Goal: Information Seeking & Learning: Find specific page/section

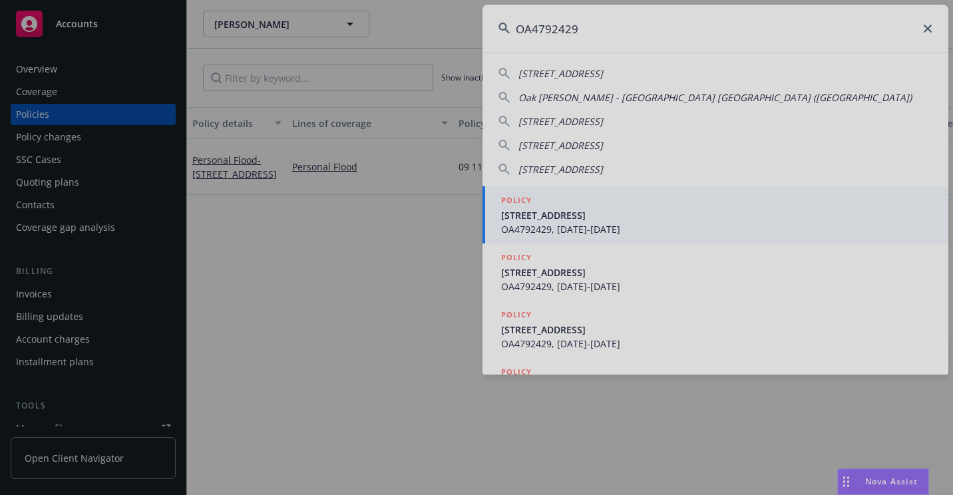
type input "OA4792429"
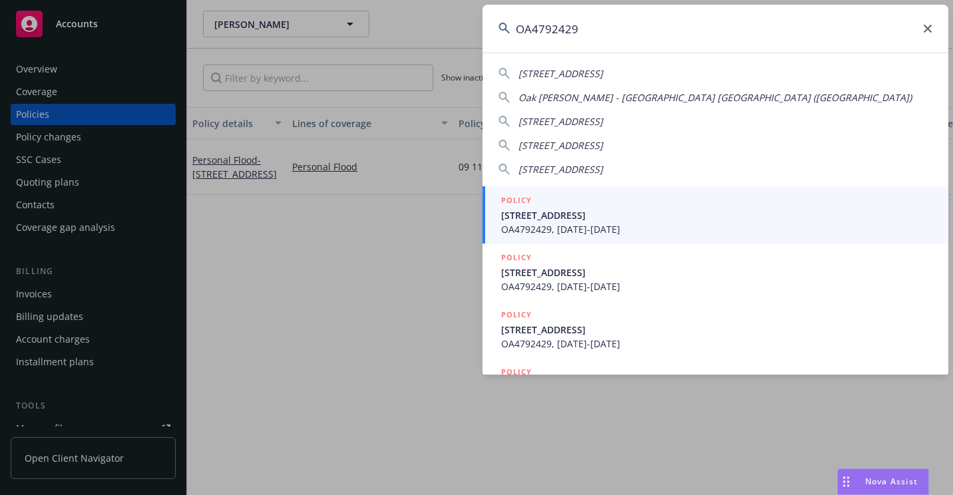
click at [567, 232] on span "OA4792429, [DATE]-[DATE]" at bounding box center [716, 229] width 431 height 14
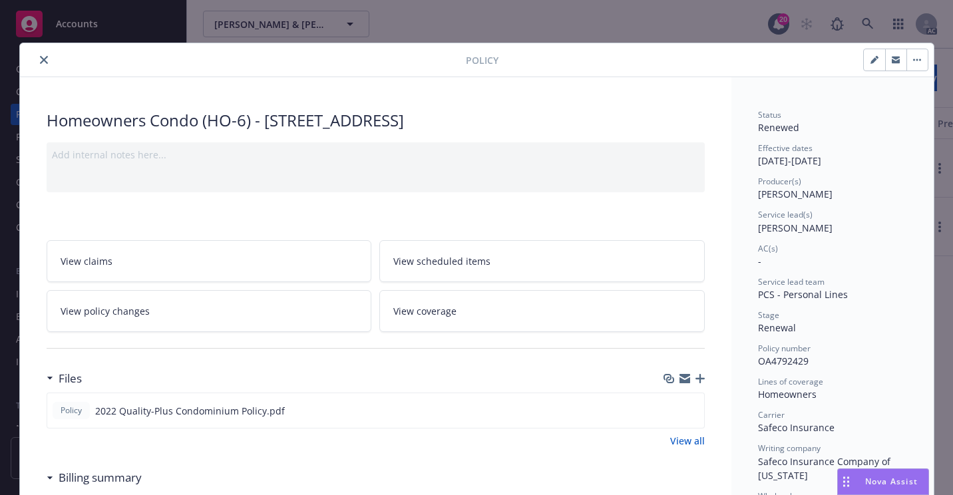
click at [43, 64] on button "close" at bounding box center [44, 60] width 16 height 16
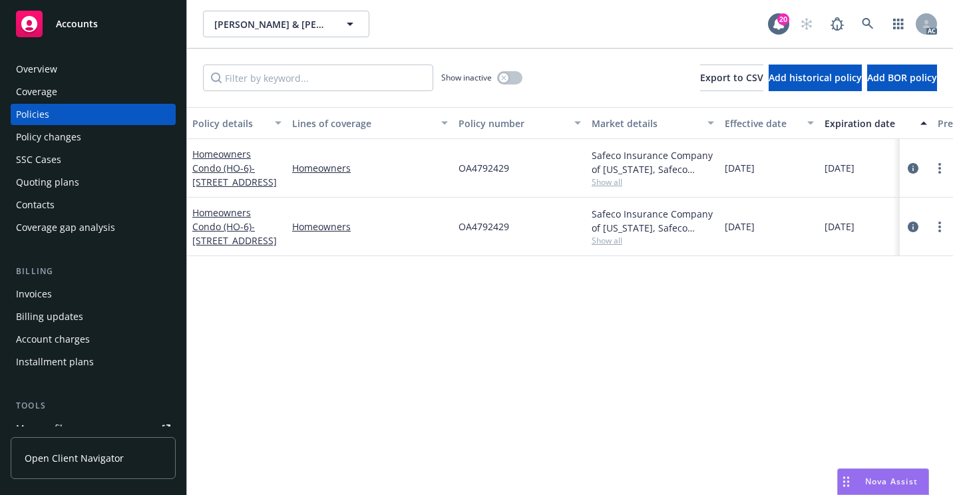
click at [68, 68] on div "Overview" at bounding box center [93, 69] width 154 height 21
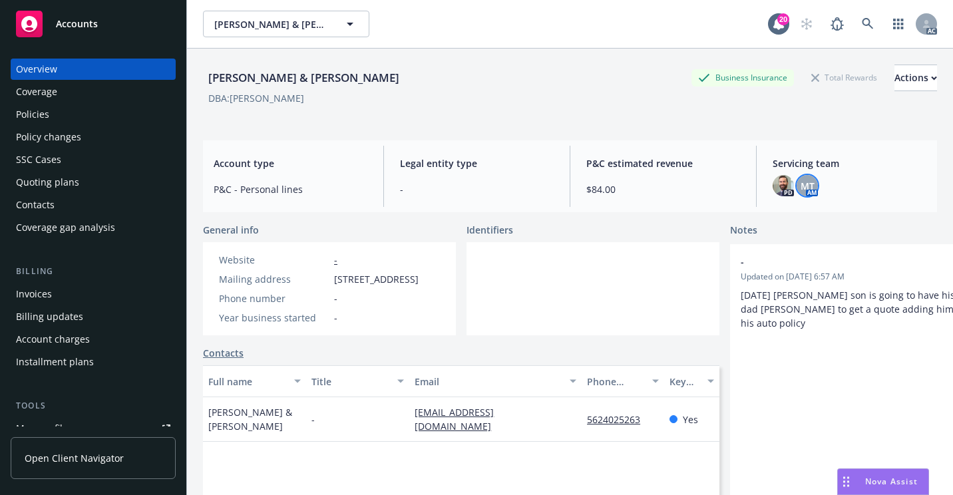
click at [807, 189] on div "MT" at bounding box center [807, 185] width 21 height 21
click at [90, 120] on div "Policies" at bounding box center [93, 114] width 154 height 21
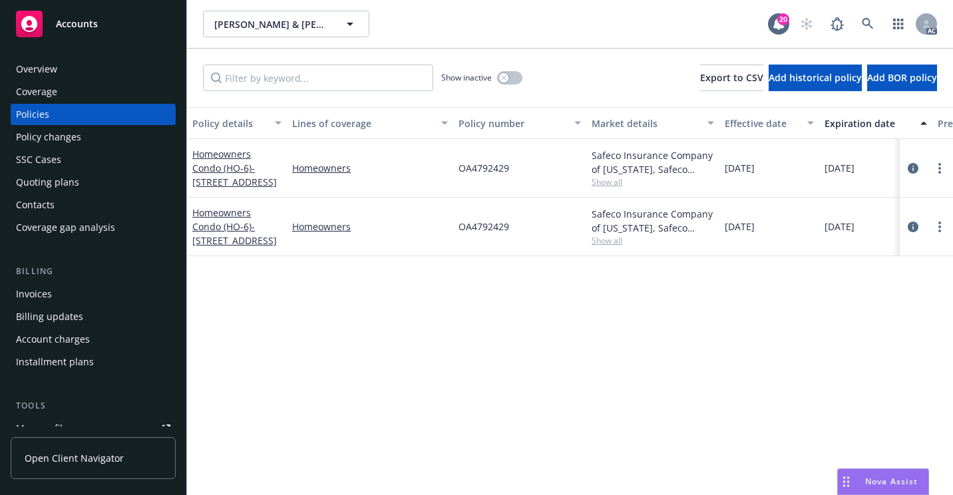
drag, startPoint x: 55, startPoint y: 158, endPoint x: 175, endPoint y: 223, distance: 137.0
click at [55, 158] on div "SSC Cases" at bounding box center [38, 159] width 45 height 21
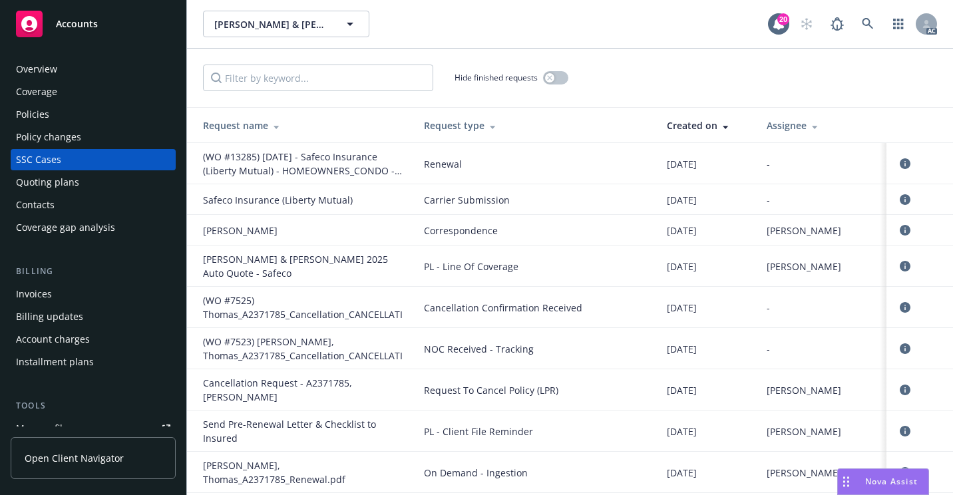
click at [664, 47] on div "[PERSON_NAME] & [PERSON_NAME], [PERSON_NAME] & [PERSON_NAME] 20 AC" at bounding box center [570, 24] width 766 height 48
click at [867, 28] on icon at bounding box center [868, 24] width 12 height 12
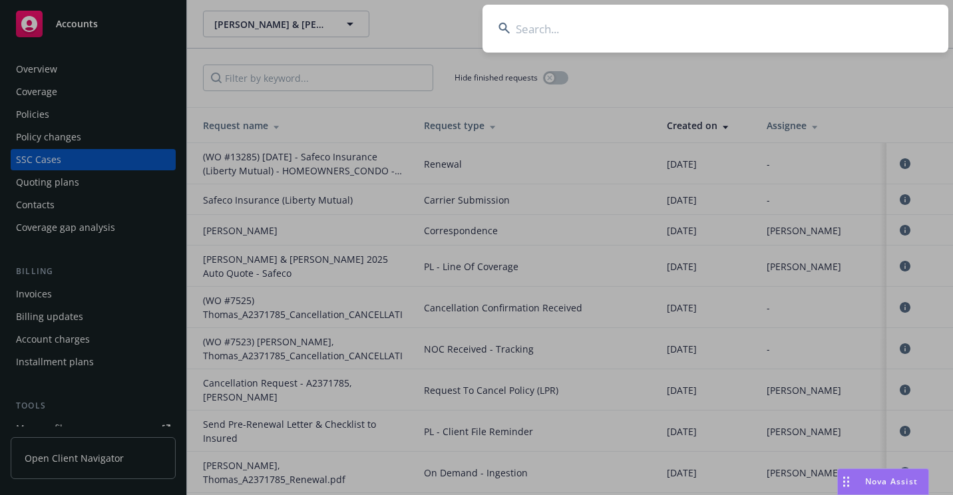
type input "A2260412"
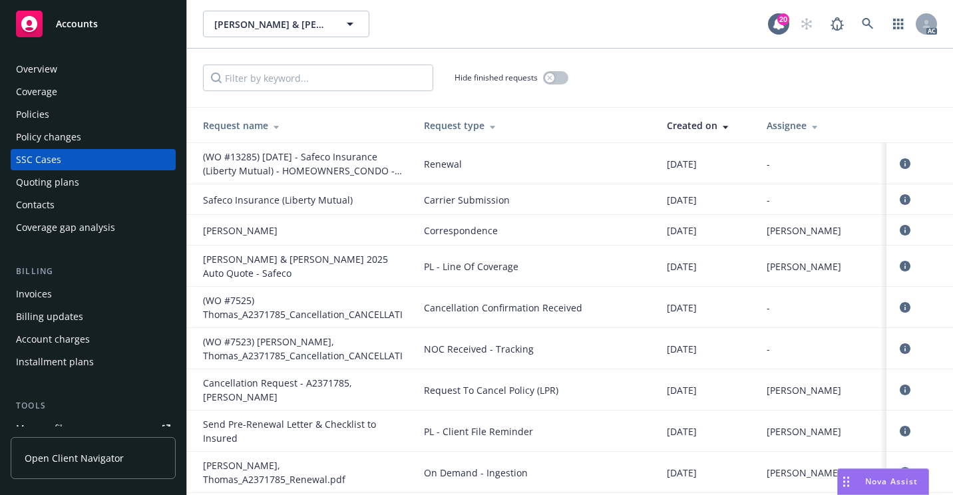
click at [62, 67] on div "Overview" at bounding box center [93, 69] width 154 height 21
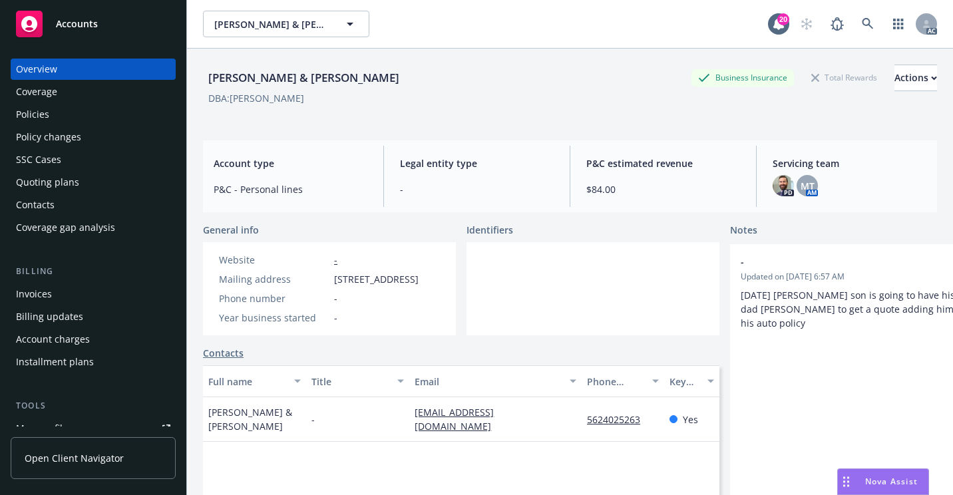
click at [85, 117] on div "Policies" at bounding box center [93, 114] width 154 height 21
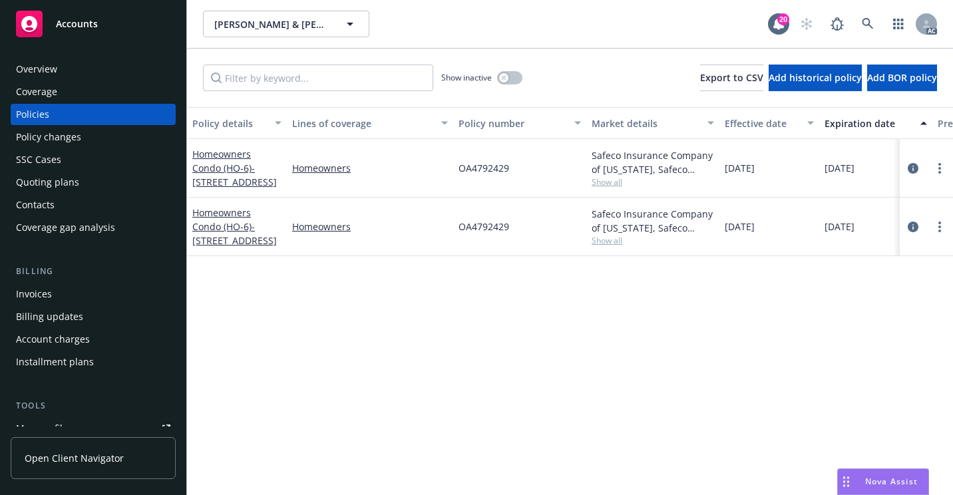
click at [83, 80] on div "Overview Coverage Policies Policy changes SSC Cases Quoting plans Contacts Cove…" at bounding box center [93, 149] width 165 height 180
click at [81, 71] on div "Overview" at bounding box center [93, 69] width 154 height 21
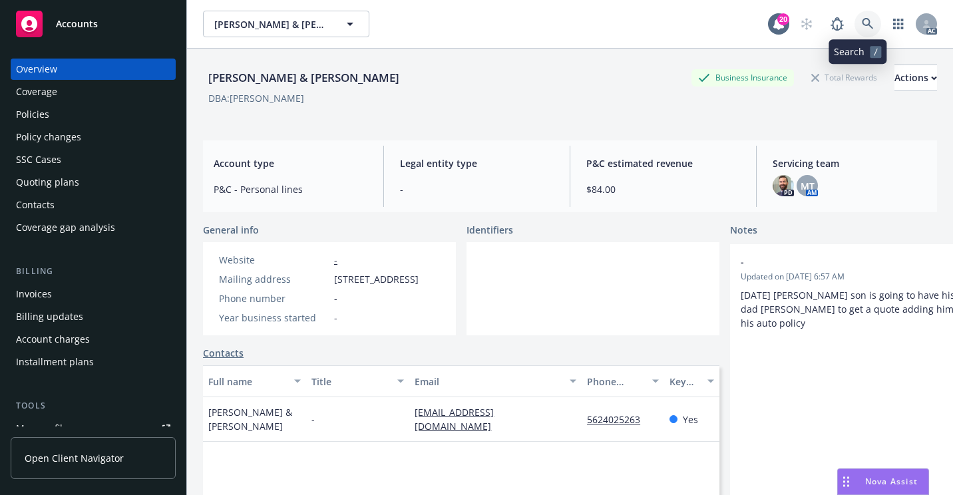
click at [862, 20] on icon at bounding box center [868, 24] width 12 height 12
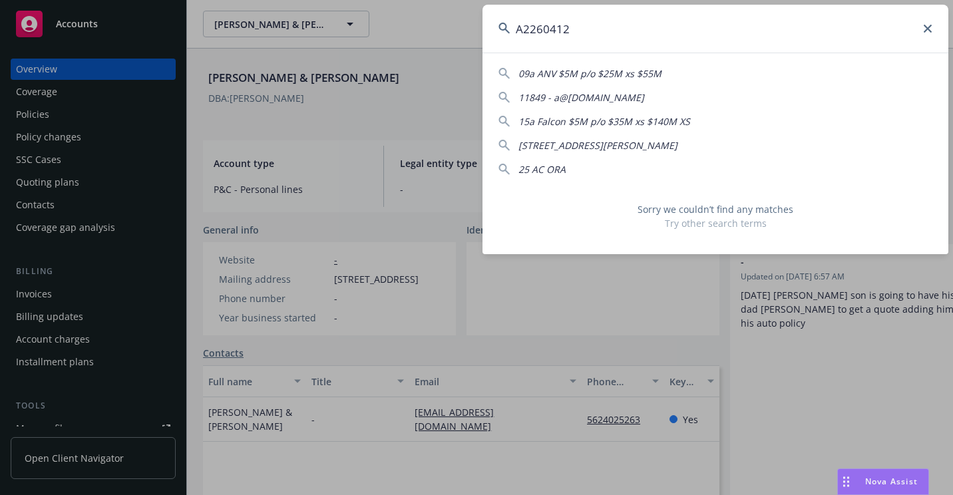
drag, startPoint x: 595, startPoint y: 39, endPoint x: 471, endPoint y: 33, distance: 124.6
click at [471, 38] on div "A2260412 09a ANV $5M p/o $25M xs $55M 11849 - a@[DOMAIN_NAME] 15a Falcon $5M p/…" at bounding box center [476, 247] width 953 height 495
paste input "609627216203"
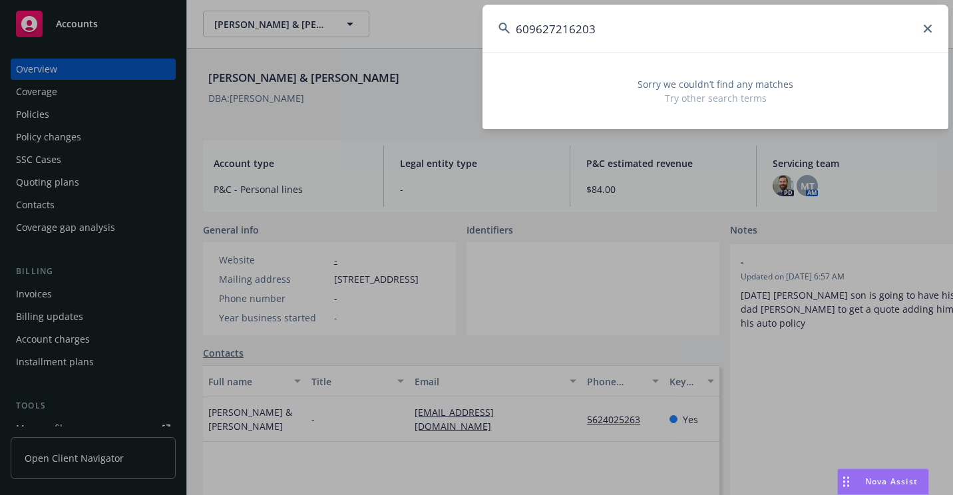
drag, startPoint x: 778, startPoint y: 25, endPoint x: 483, endPoint y: 50, distance: 295.9
click at [483, 51] on input "609627216203" at bounding box center [716, 29] width 466 height 48
paste input "[PERSON_NAME] & [PERSON_NAME]"
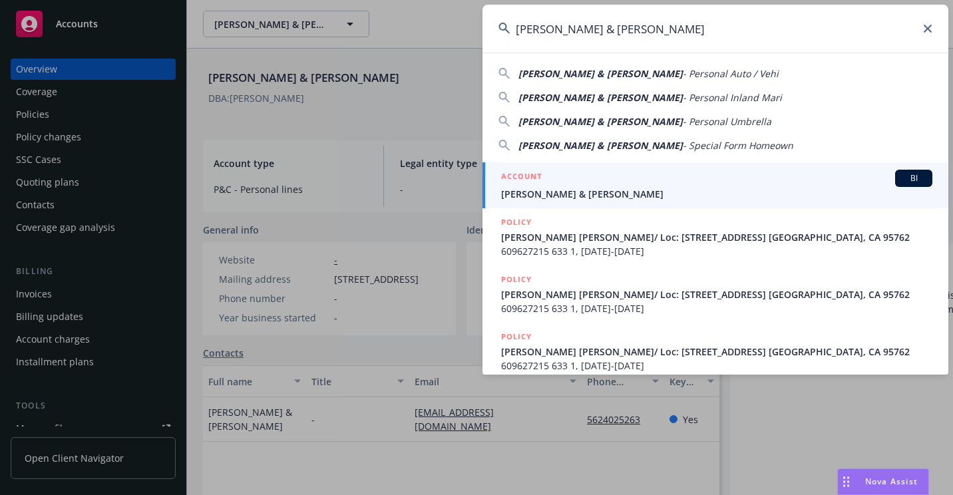
type input "[PERSON_NAME] & [PERSON_NAME]"
click at [549, 190] on span "[PERSON_NAME] & [PERSON_NAME]" at bounding box center [716, 194] width 431 height 14
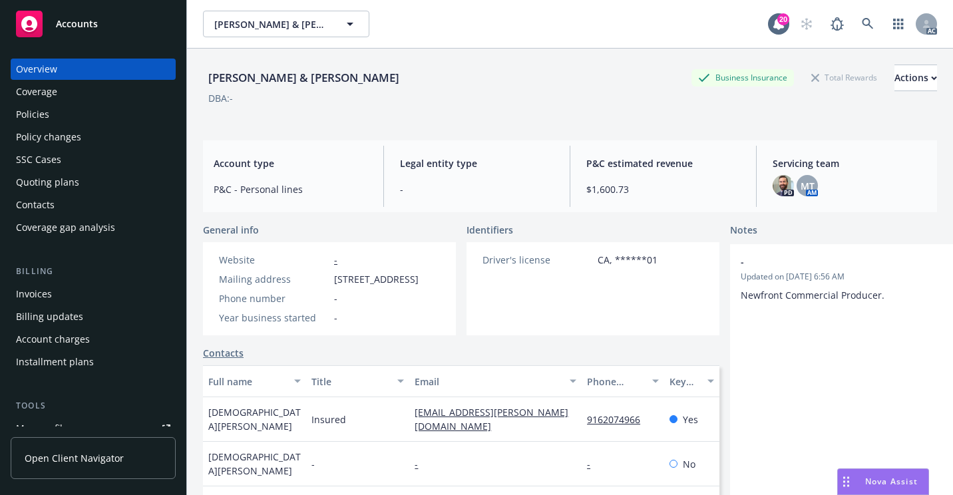
click at [73, 111] on div "Policies" at bounding box center [93, 114] width 154 height 21
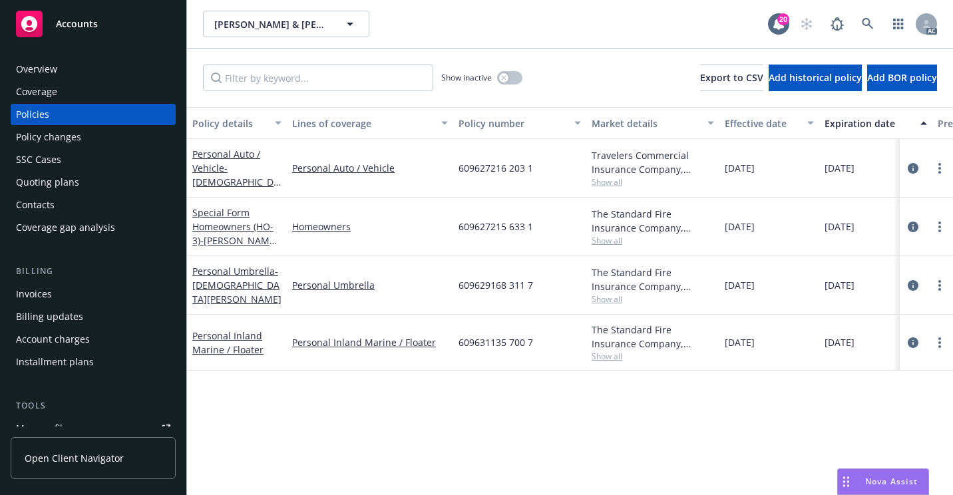
click at [74, 77] on div "Overview" at bounding box center [93, 69] width 154 height 21
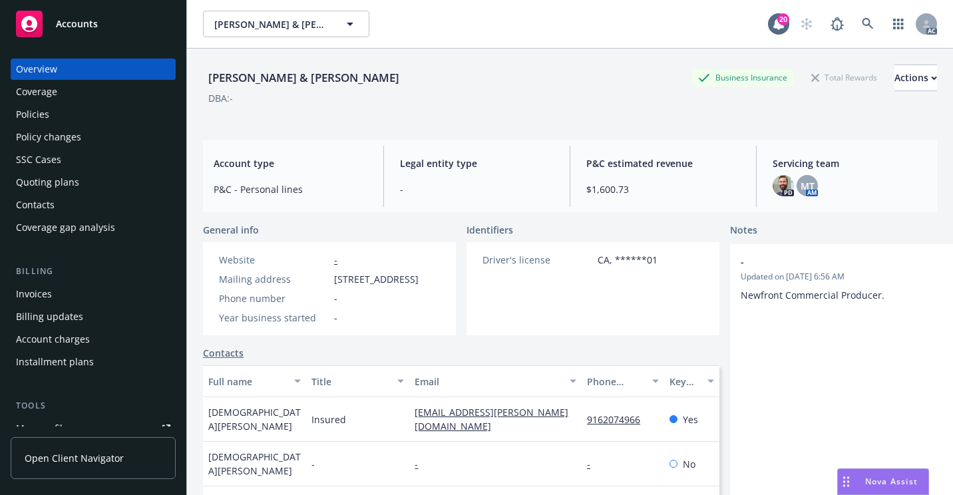
click at [842, 17] on div "AC" at bounding box center [865, 24] width 144 height 27
click at [862, 23] on icon at bounding box center [868, 24] width 12 height 12
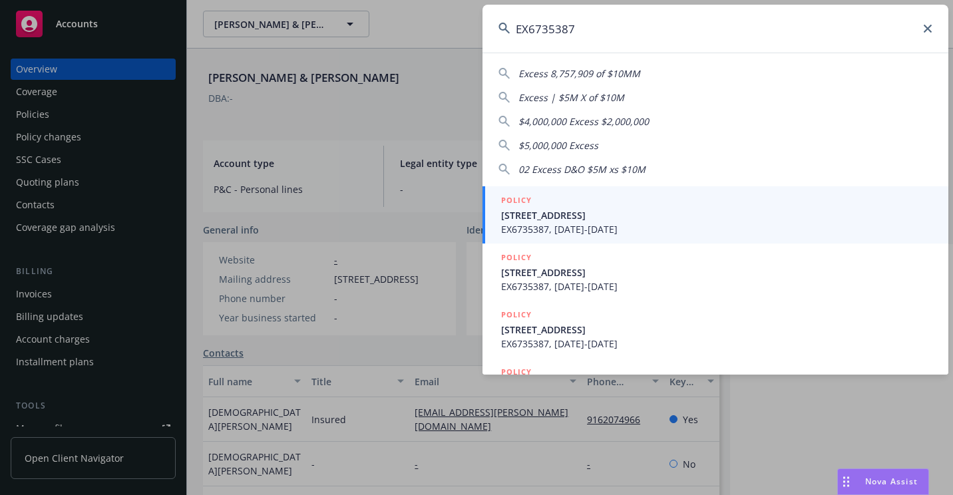
type input "EX6735387"
click at [528, 221] on span "[STREET_ADDRESS]" at bounding box center [716, 215] width 431 height 14
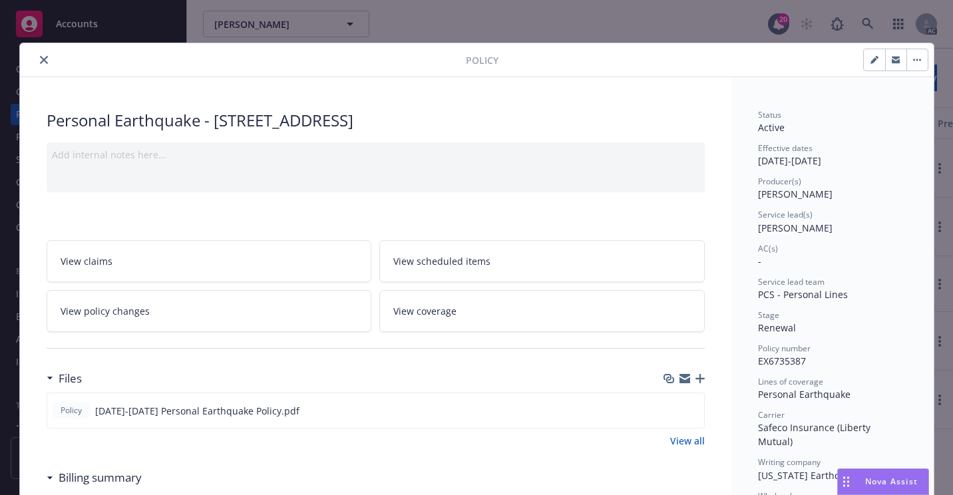
click at [40, 59] on icon "close" at bounding box center [44, 60] width 8 height 8
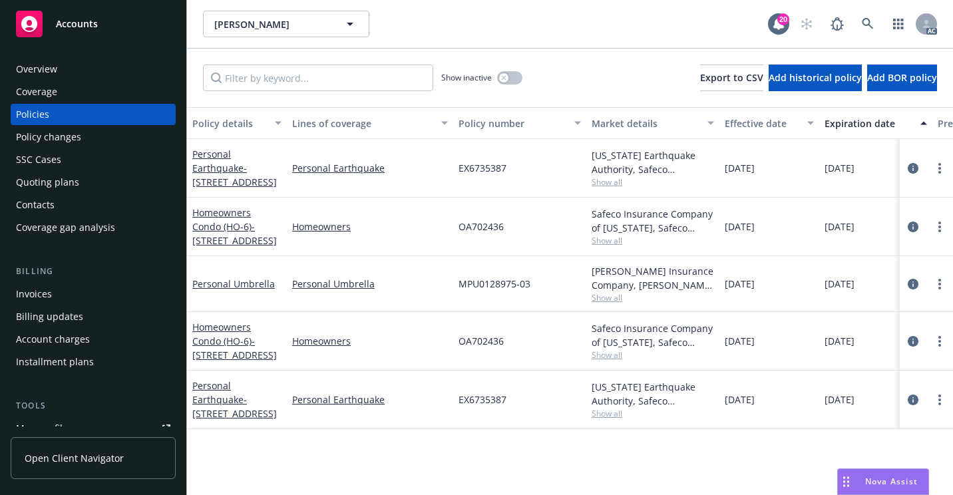
click at [114, 73] on div "Overview" at bounding box center [93, 69] width 154 height 21
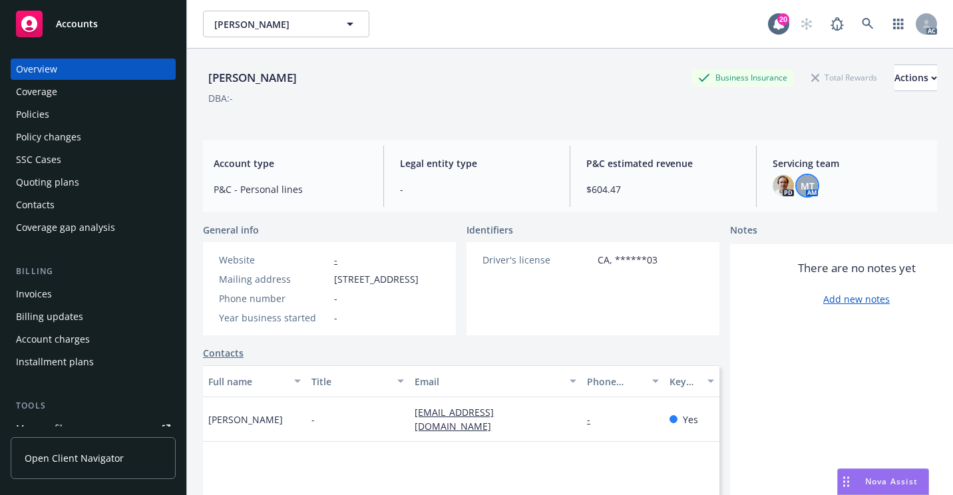
click at [806, 184] on span "MT" at bounding box center [808, 186] width 14 height 14
click at [855, 22] on link at bounding box center [868, 24] width 27 height 27
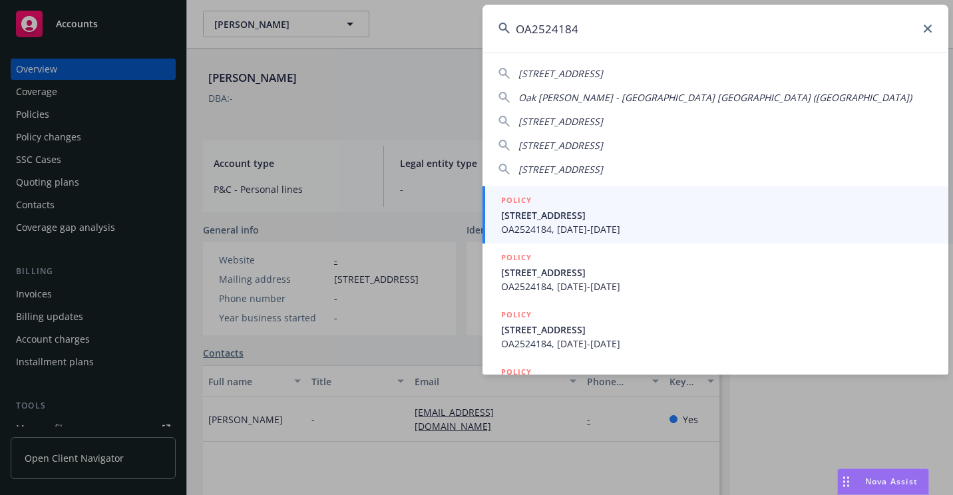
type input "OA2524184"
click at [560, 216] on span "[STREET_ADDRESS]" at bounding box center [716, 215] width 431 height 14
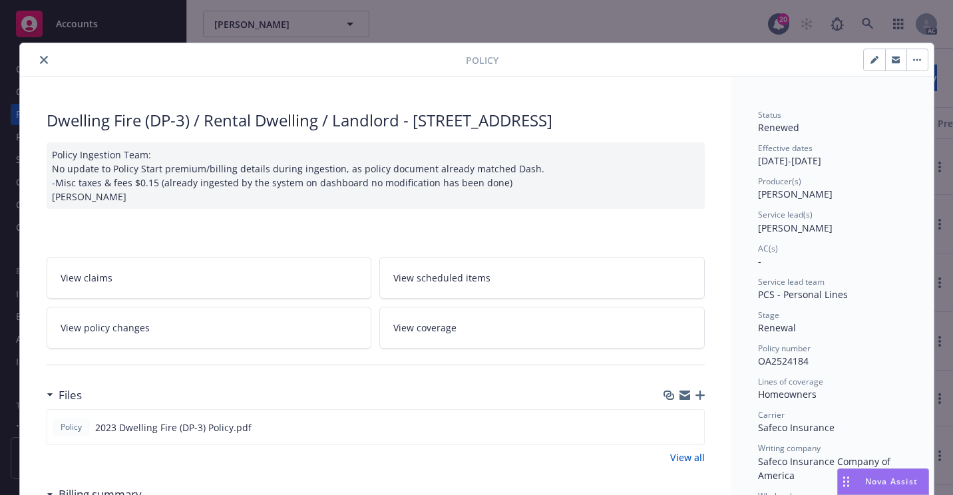
click at [40, 62] on icon "close" at bounding box center [44, 60] width 8 height 8
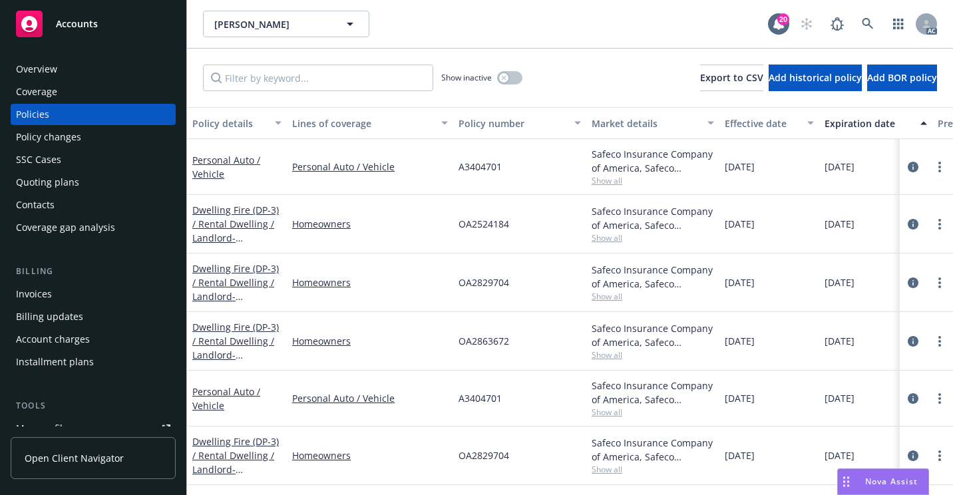
click at [43, 65] on div "Overview" at bounding box center [36, 69] width 41 height 21
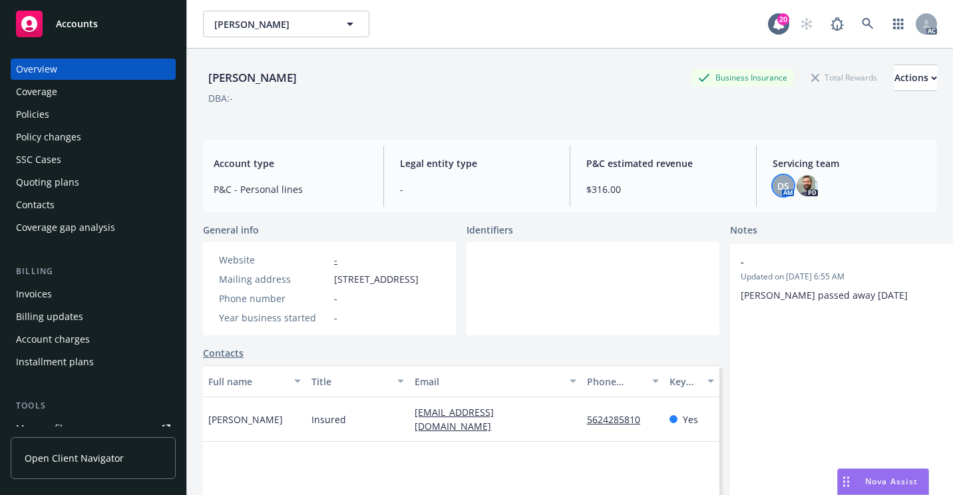
click at [781, 186] on span "DS" at bounding box center [783, 186] width 12 height 14
click at [53, 120] on div "Policies" at bounding box center [93, 114] width 154 height 21
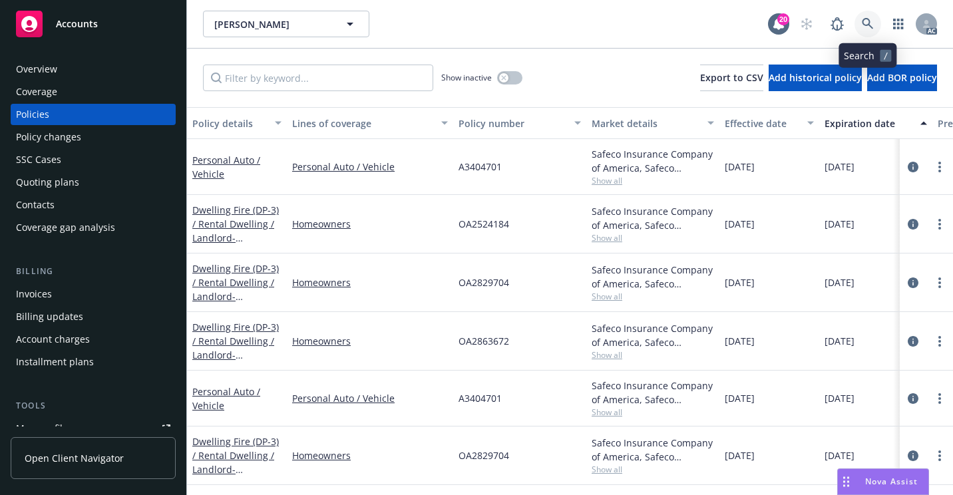
click at [879, 19] on link at bounding box center [868, 24] width 27 height 27
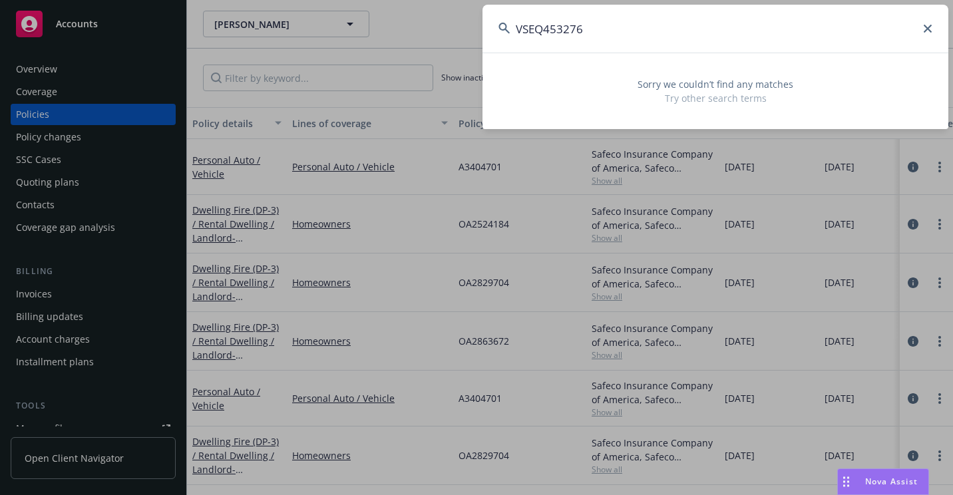
drag, startPoint x: 540, startPoint y: 31, endPoint x: 481, endPoint y: 40, distance: 60.0
click at [481, 40] on div "VSEQ453276 Sorry we couldn’t find any matches Try other search terms" at bounding box center [476, 247] width 953 height 495
paste input "[PERSON_NAME]"
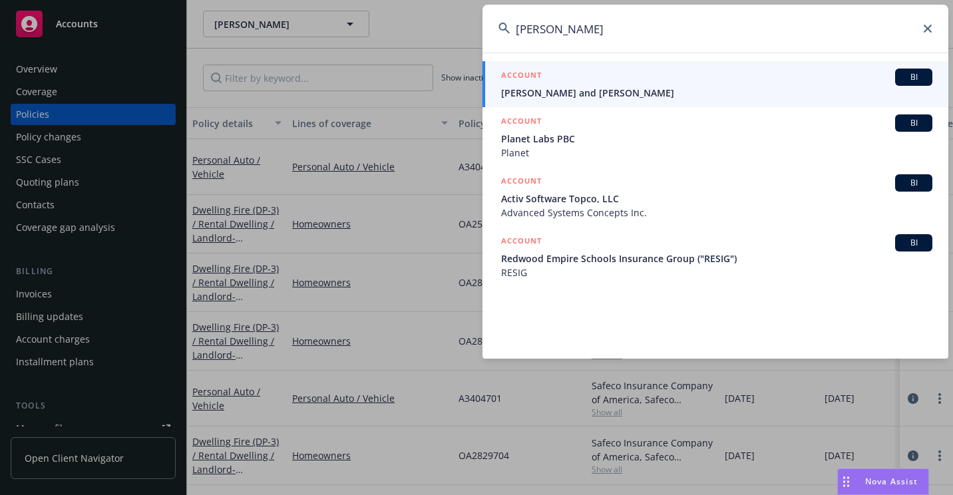
type input "[PERSON_NAME]"
click at [539, 85] on div "ACCOUNT BI" at bounding box center [716, 77] width 431 height 17
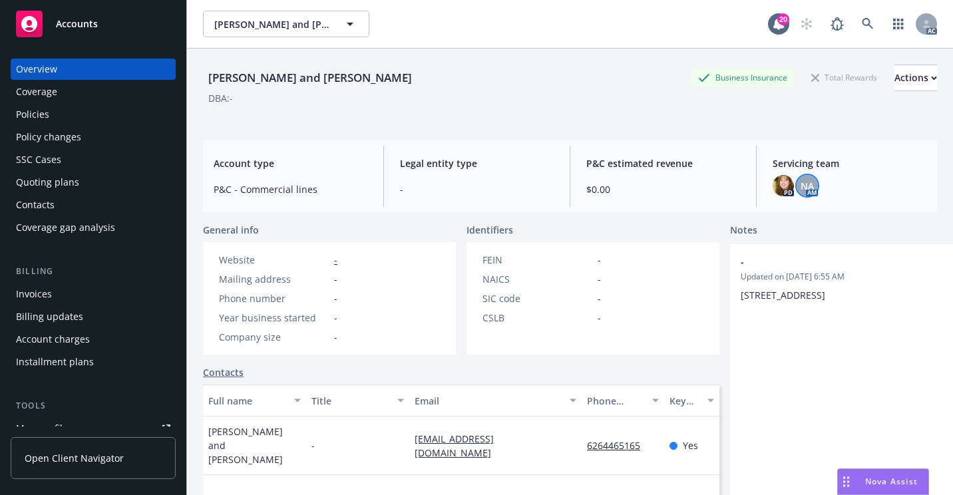
click at [805, 187] on span "NA" at bounding box center [807, 186] width 13 height 14
click at [73, 116] on div "Policies" at bounding box center [93, 114] width 154 height 21
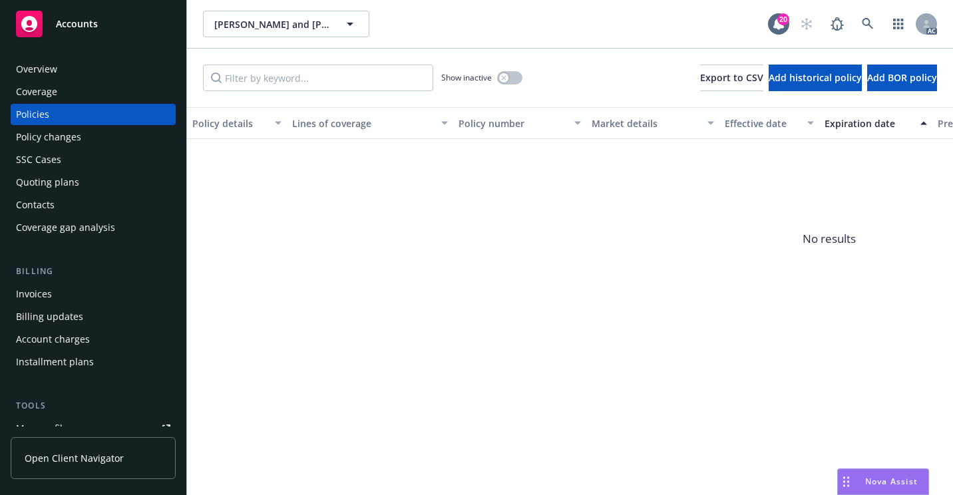
click at [67, 155] on div "SSC Cases" at bounding box center [93, 159] width 154 height 21
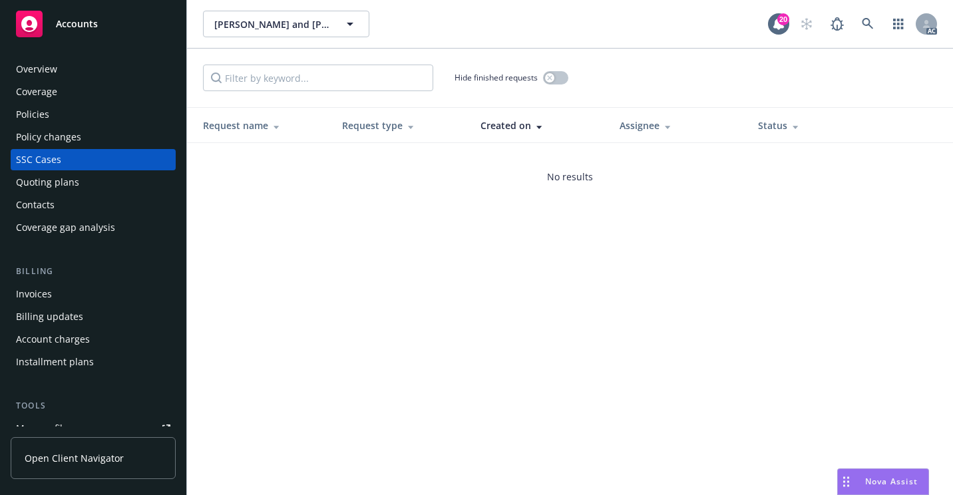
click at [55, 72] on div "Overview" at bounding box center [36, 69] width 41 height 21
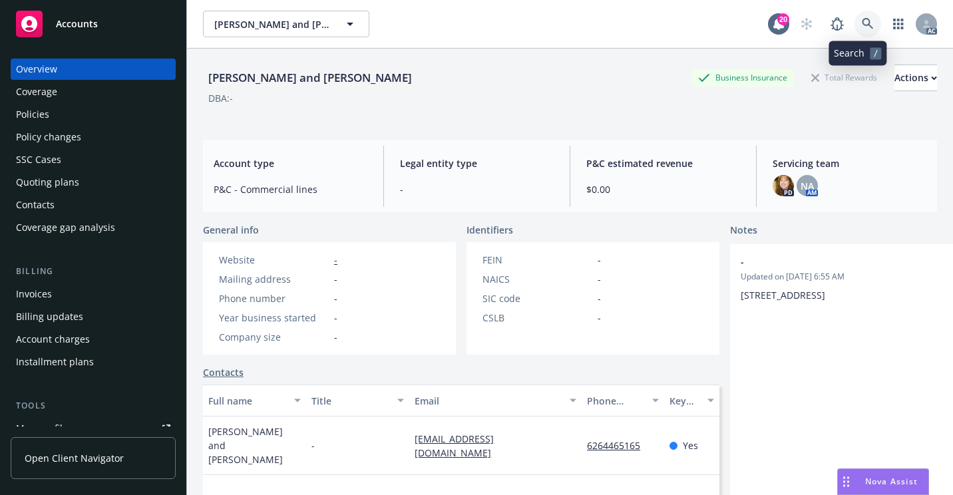
click at [860, 17] on link at bounding box center [868, 24] width 27 height 27
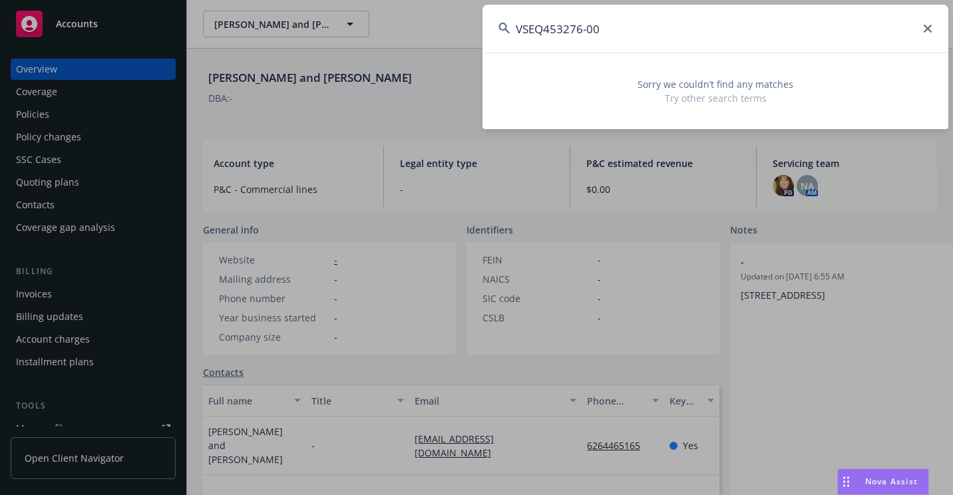
drag, startPoint x: 586, startPoint y: 36, endPoint x: 606, endPoint y: 36, distance: 20.6
click at [606, 36] on input "VSEQ453276-00" at bounding box center [716, 29] width 466 height 48
drag, startPoint x: 612, startPoint y: 33, endPoint x: 424, endPoint y: 41, distance: 187.9
click at [423, 45] on div "VSEQ453276 Sorry we couldn’t find any matches Try other search terms" at bounding box center [476, 247] width 953 height 495
paste input "99955291"
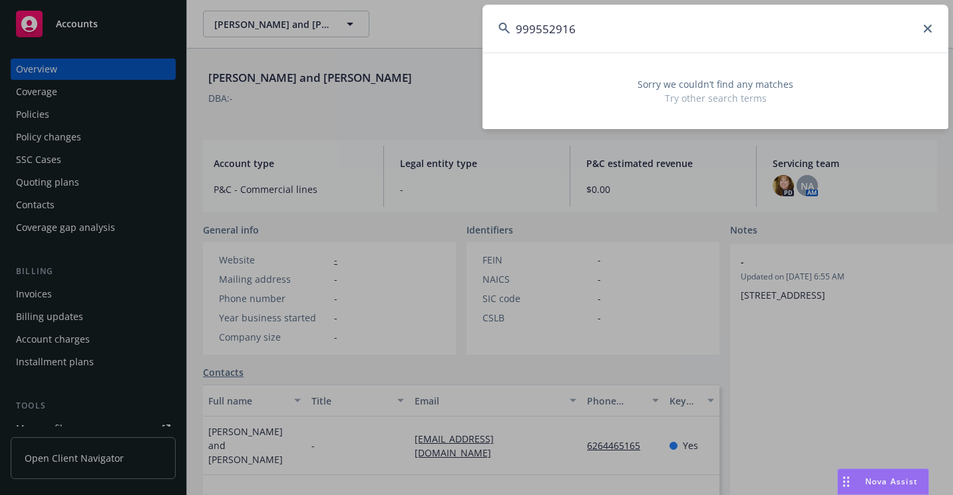
drag, startPoint x: 636, startPoint y: 18, endPoint x: 509, endPoint y: 47, distance: 130.3
click at [509, 47] on input "999552916" at bounding box center [716, 29] width 466 height 48
paste input "VSEQ453298"
drag, startPoint x: 560, startPoint y: 26, endPoint x: 515, endPoint y: 29, distance: 45.4
click at [515, 29] on input "VSEQ453298" at bounding box center [716, 29] width 466 height 48
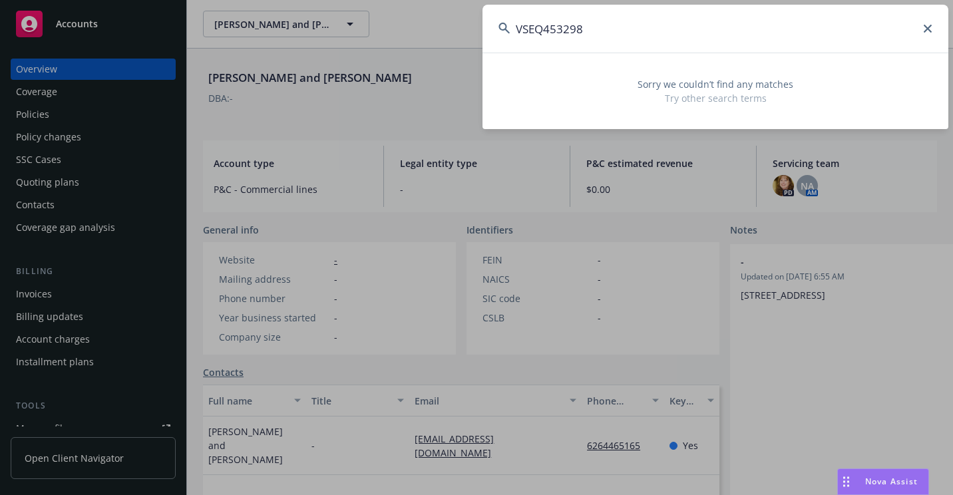
paste input "[PERSON_NAME] & [PERSON_NAME]"
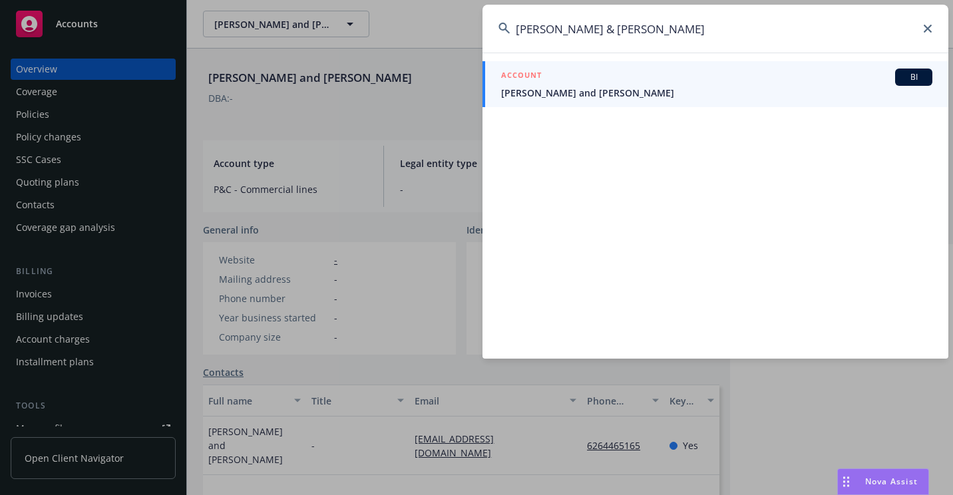
type input "[PERSON_NAME] & [PERSON_NAME]"
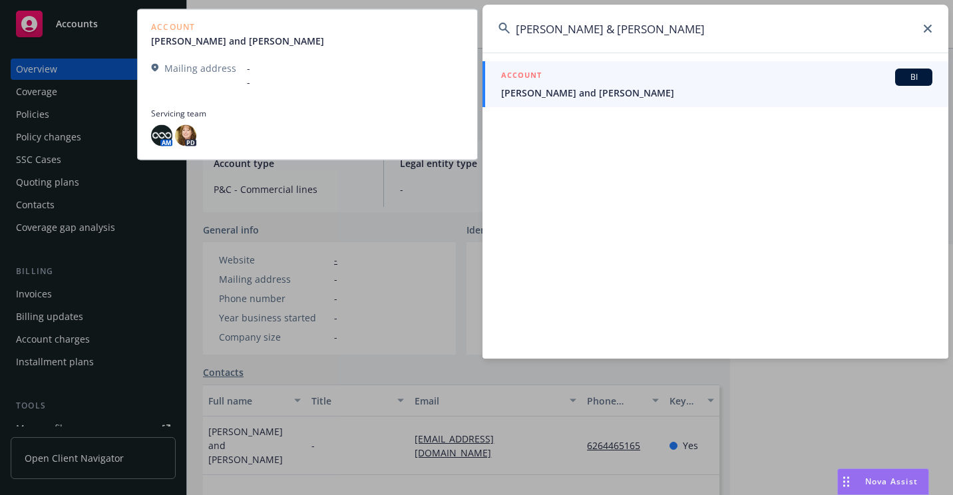
click at [519, 89] on span "[PERSON_NAME] and [PERSON_NAME]" at bounding box center [716, 93] width 431 height 14
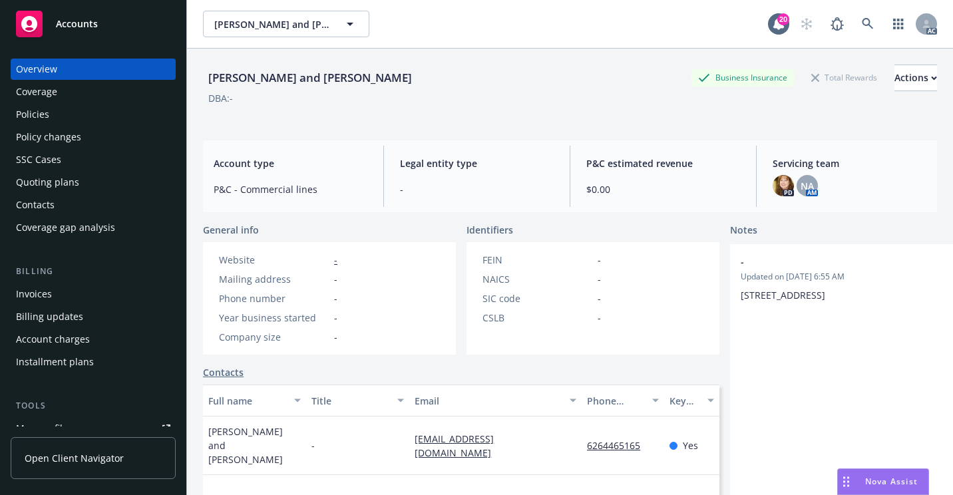
click at [93, 121] on div "Policies" at bounding box center [93, 114] width 154 height 21
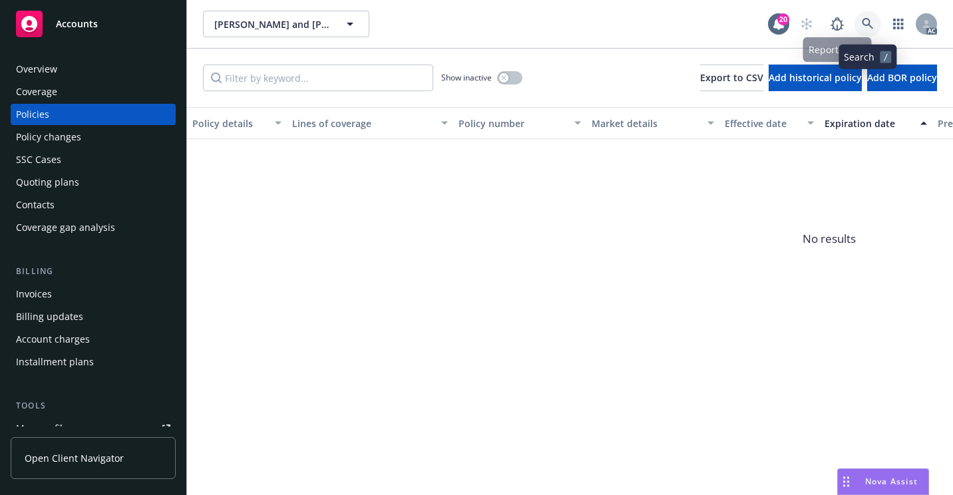
click at [863, 23] on icon at bounding box center [867, 23] width 11 height 11
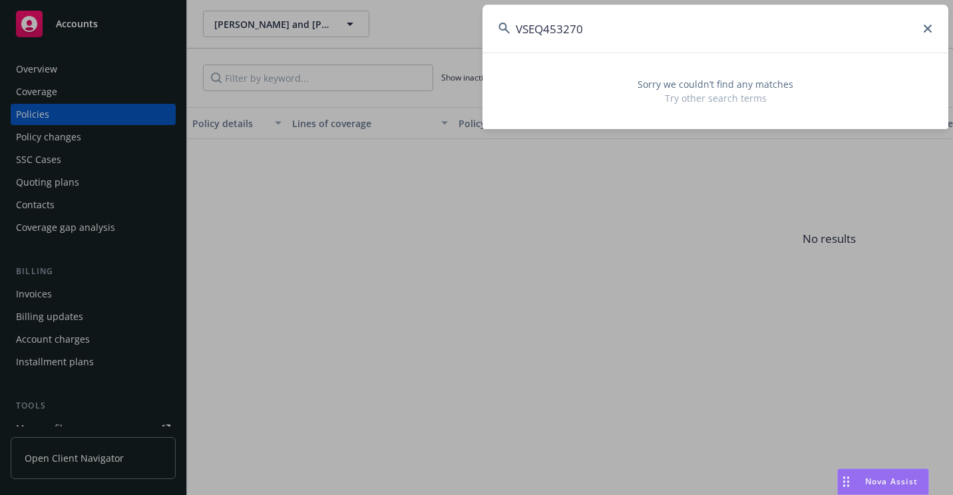
drag, startPoint x: 608, startPoint y: 25, endPoint x: 426, endPoint y: 55, distance: 184.2
click at [426, 55] on div "VSEQ453270 Sorry we couldn’t find any matches Try other search terms" at bounding box center [476, 247] width 953 height 495
paste input "[PERSON_NAME]"
drag, startPoint x: 722, startPoint y: 29, endPoint x: 456, endPoint y: 77, distance: 270.5
click at [456, 77] on div "[PERSON_NAME] Sorry we couldn’t find any matches Try other search terms" at bounding box center [476, 247] width 953 height 495
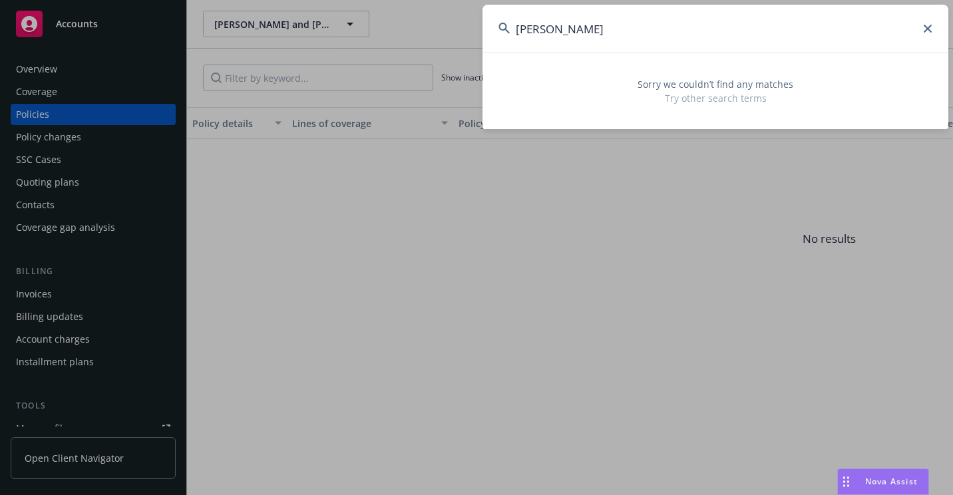
paste input "U01 1334961"
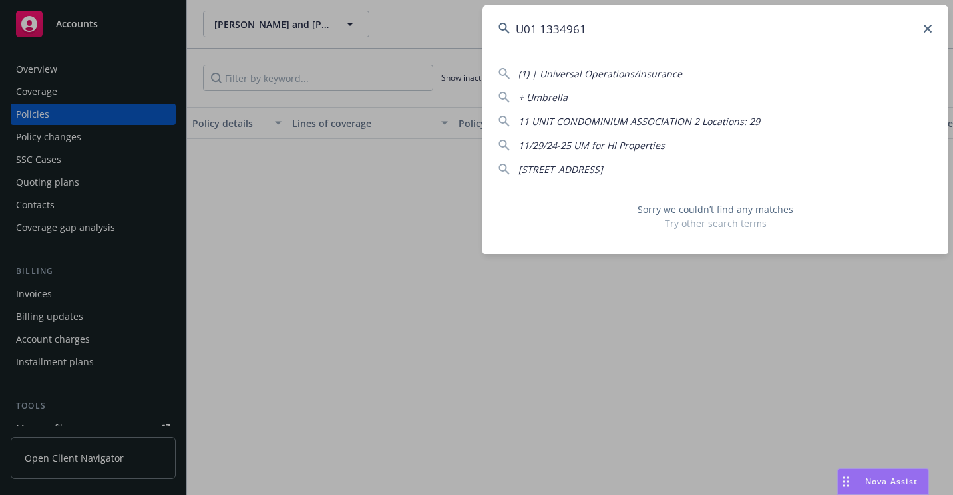
drag, startPoint x: 614, startPoint y: 27, endPoint x: 483, endPoint y: 33, distance: 131.3
click at [482, 35] on div "U01 1334961 (1) | Universal Operations/insurance + Umbrella 11 UNIT CONDOMINIUM…" at bounding box center [476, 247] width 953 height 495
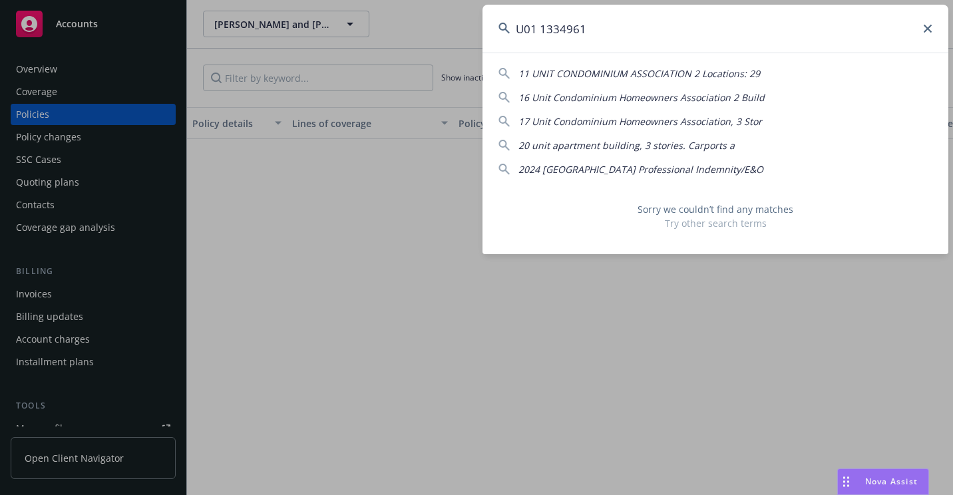
paste input "[PERSON_NAME] [PERSON_NAME]"
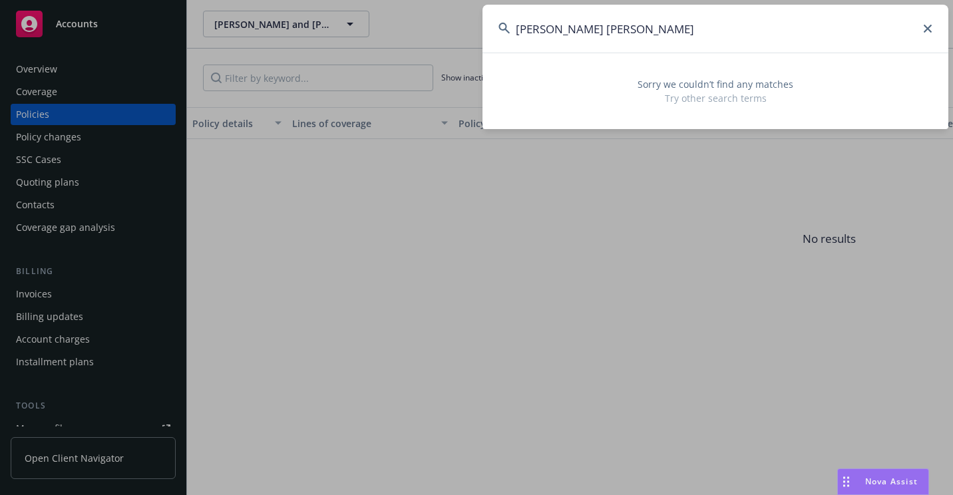
click at [556, 33] on input "[PERSON_NAME] [PERSON_NAME]" at bounding box center [716, 29] width 466 height 48
drag, startPoint x: 699, startPoint y: 42, endPoint x: 506, endPoint y: 43, distance: 193.0
click at [511, 46] on input "[PERSON_NAME] [PERSON_NAME]" at bounding box center [716, 29] width 466 height 48
paste input "D'"
drag, startPoint x: 618, startPoint y: 25, endPoint x: 476, endPoint y: 16, distance: 142.1
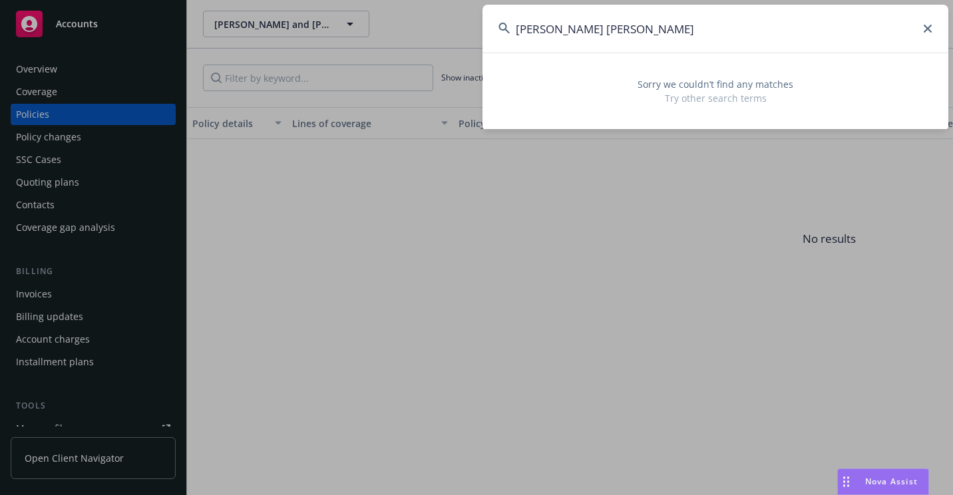
click at [475, 16] on div "[PERSON_NAME] [PERSON_NAME] Sorry we couldn’t find any matches Try other search…" at bounding box center [476, 247] width 953 height 495
paste input "OM2413798"
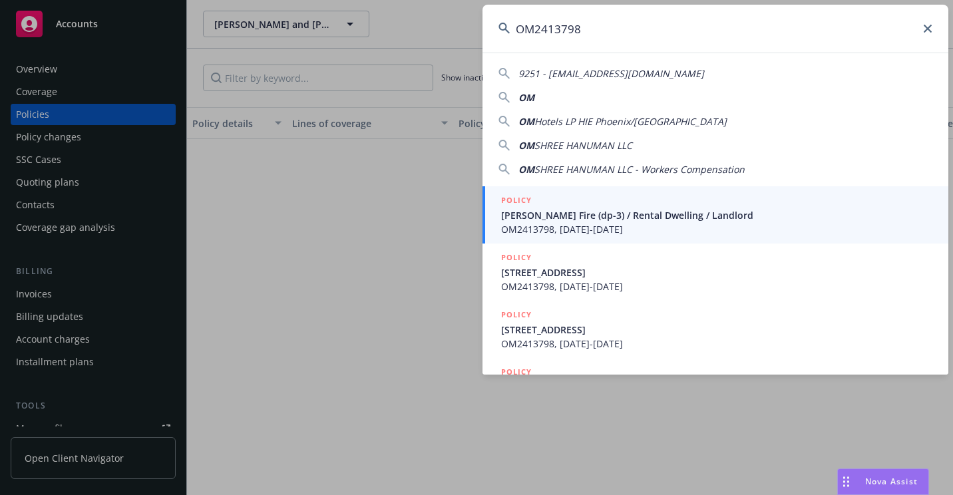
type input "OM2413798"
click at [565, 213] on span "[PERSON_NAME] Fire (dp-3) / Rental Dwelling / Landlord" at bounding box center [716, 215] width 431 height 14
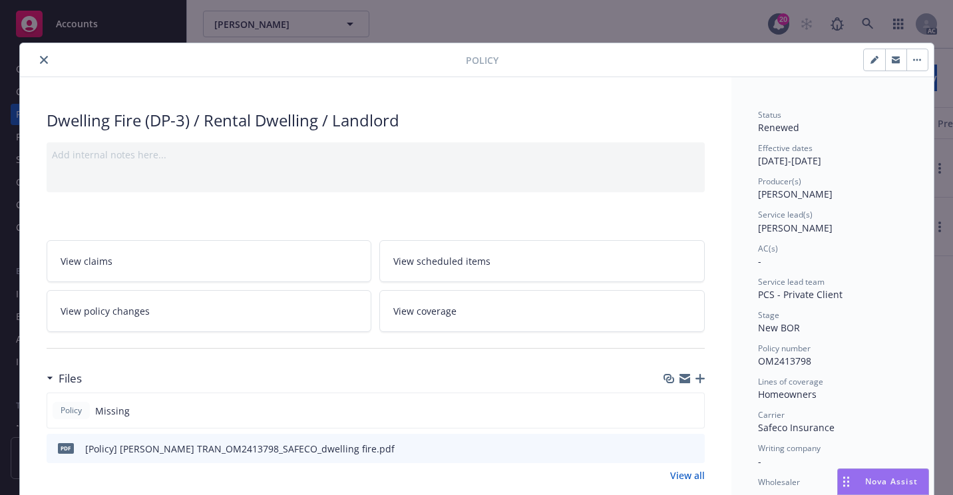
click at [41, 59] on icon "close" at bounding box center [44, 60] width 8 height 8
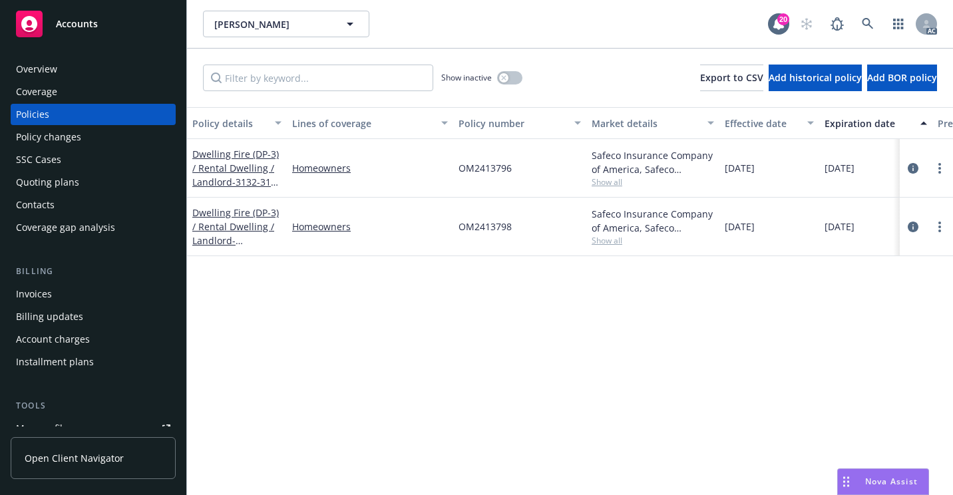
click at [104, 73] on div "Overview" at bounding box center [93, 69] width 154 height 21
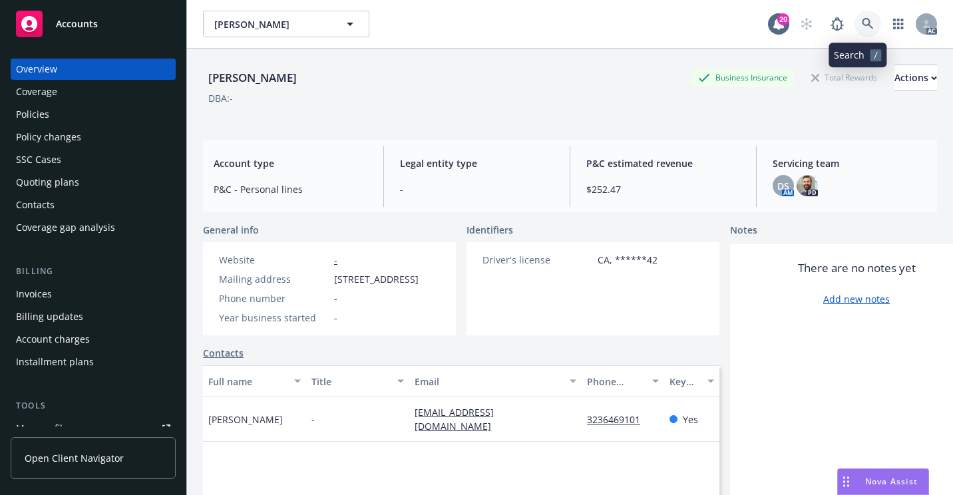
click at [862, 24] on icon at bounding box center [867, 23] width 11 height 11
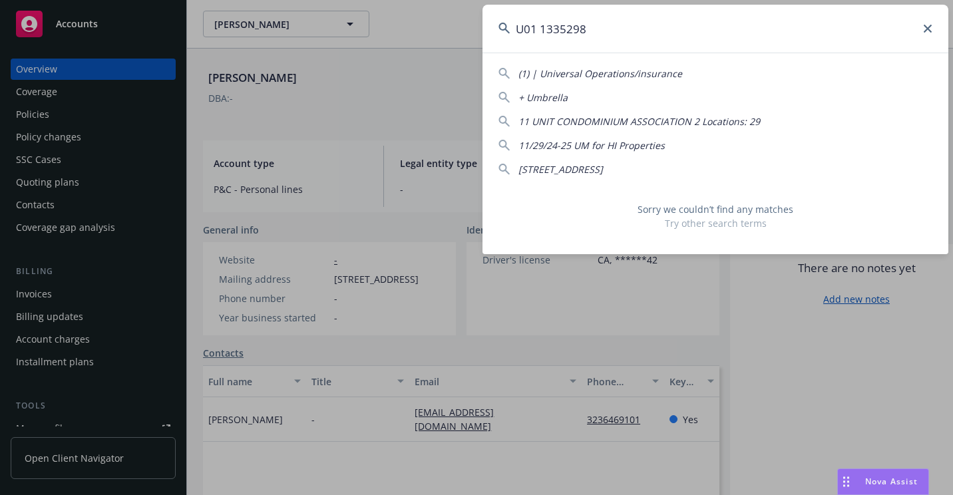
drag, startPoint x: 644, startPoint y: 25, endPoint x: 501, endPoint y: 30, distance: 143.2
click at [500, 31] on div "U01 1335298" at bounding box center [716, 29] width 466 height 48
paste input "[PERSON_NAME]"
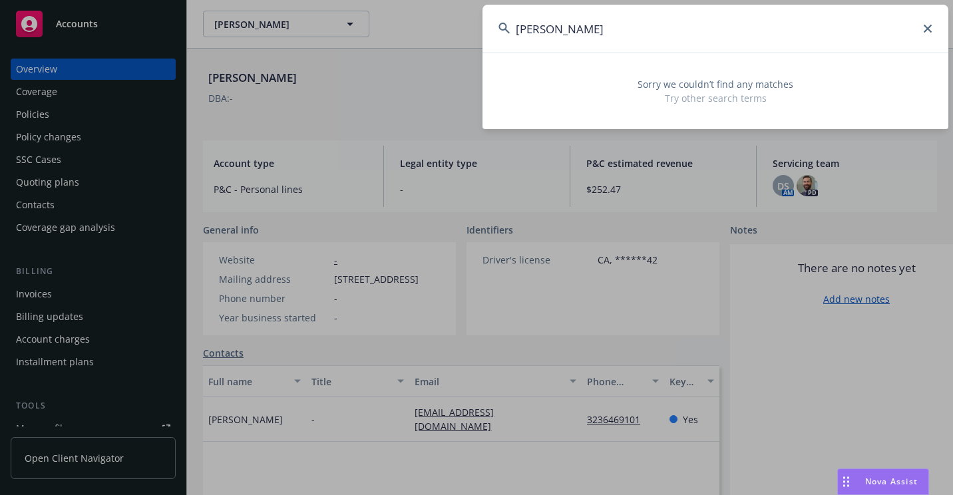
drag, startPoint x: 742, startPoint y: 48, endPoint x: 606, endPoint y: 39, distance: 136.8
click at [601, 63] on div "[PERSON_NAME] Sorry we couldn’t find any matches Try other search terms" at bounding box center [716, 67] width 466 height 124
drag, startPoint x: 581, startPoint y: 35, endPoint x: 519, endPoint y: 42, distance: 62.3
click at [519, 42] on input "[PERSON_NAME]" at bounding box center [716, 29] width 466 height 48
paste input "U01 1335298"
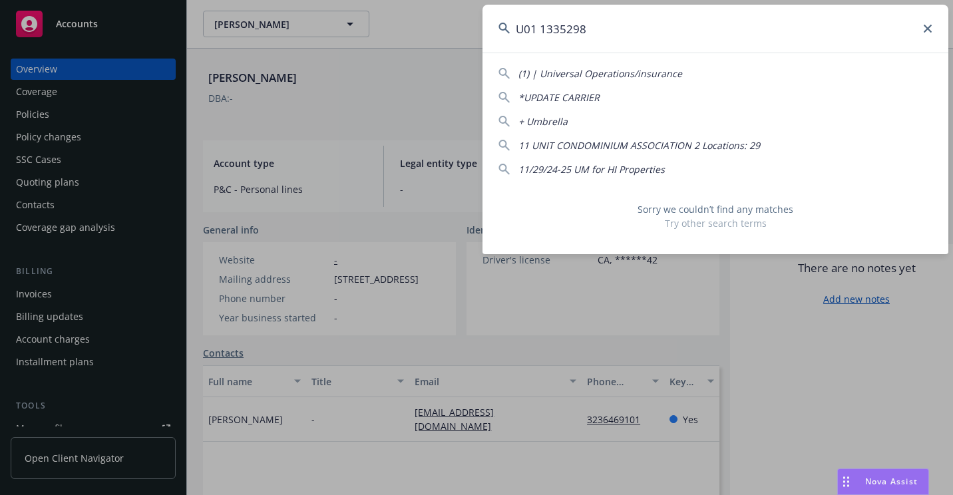
drag, startPoint x: 604, startPoint y: 34, endPoint x: 445, endPoint y: 65, distance: 162.1
click at [445, 65] on div "U01 1335298 (1) | Universal Operations/insurance *UPDATE CARRIER + Umbrella 11 …" at bounding box center [476, 247] width 953 height 495
paste input "[PERSON_NAME]"
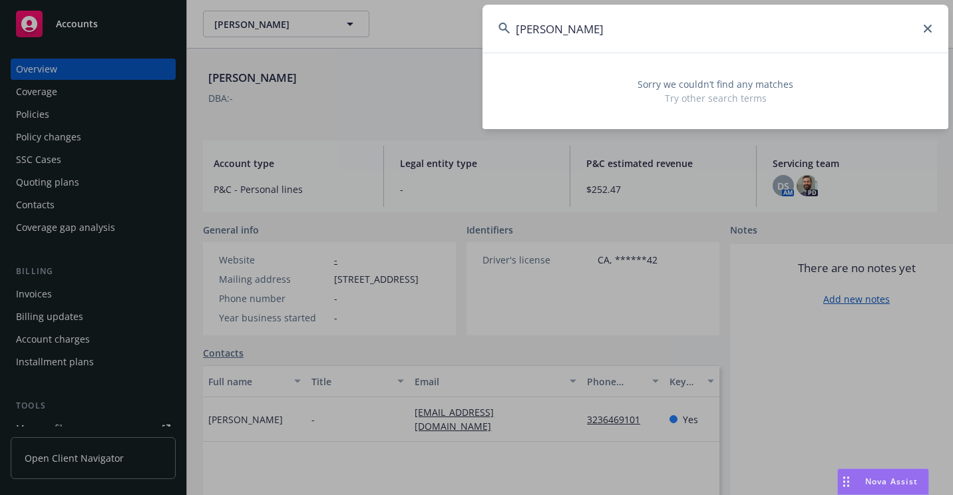
drag, startPoint x: 722, startPoint y: 27, endPoint x: 463, endPoint y: 69, distance: 262.3
click at [463, 69] on div "[PERSON_NAME] Sorry we couldn’t find any matches Try other search terms" at bounding box center [476, 247] width 953 height 495
paste input "OA4463965"
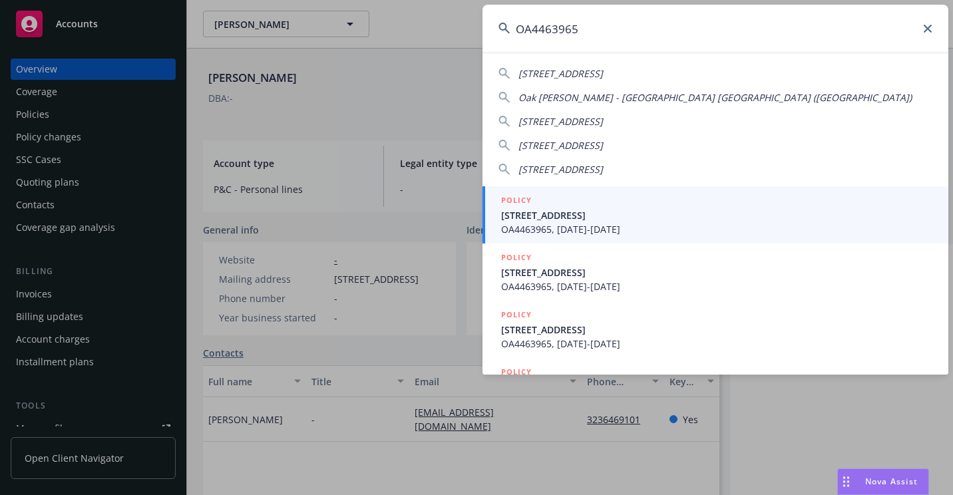
type input "OA4463965"
click at [537, 212] on span "[STREET_ADDRESS]" at bounding box center [716, 215] width 431 height 14
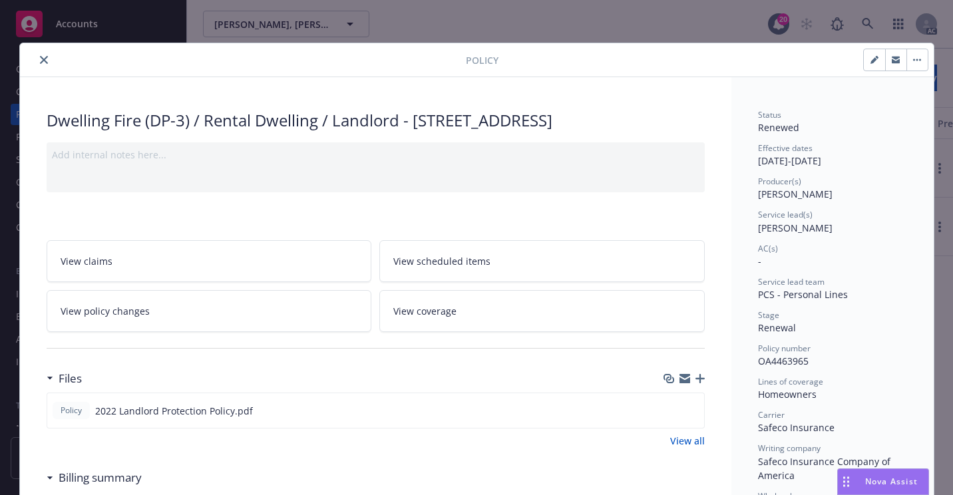
click at [40, 62] on icon "close" at bounding box center [44, 60] width 8 height 8
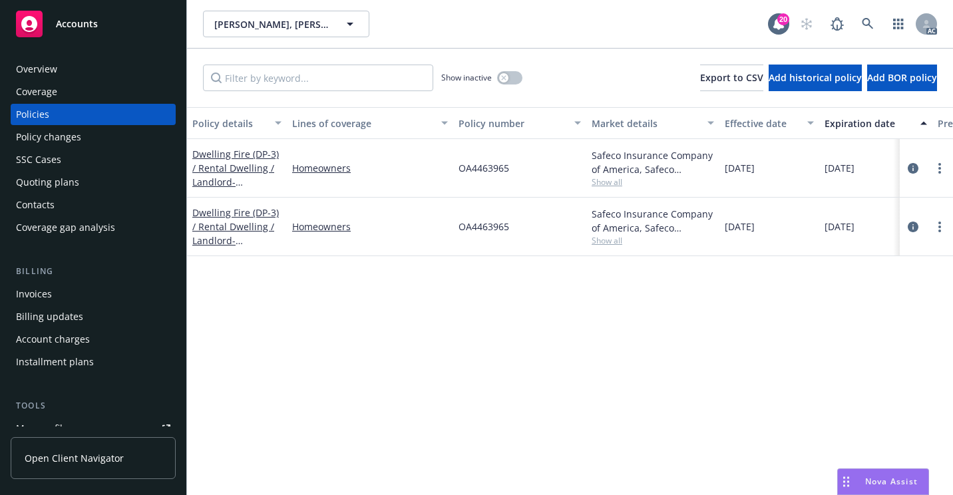
click at [61, 69] on div "Overview" at bounding box center [93, 69] width 154 height 21
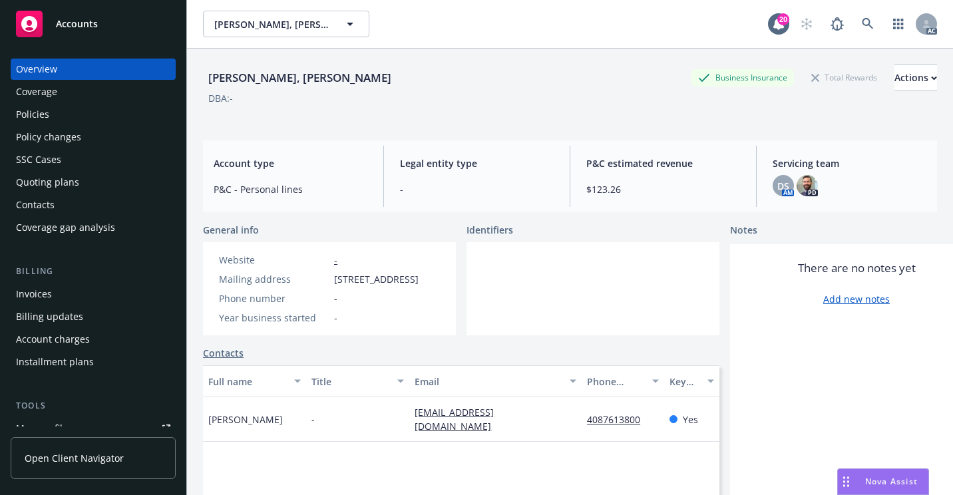
click at [62, 113] on div "Policies" at bounding box center [93, 114] width 154 height 21
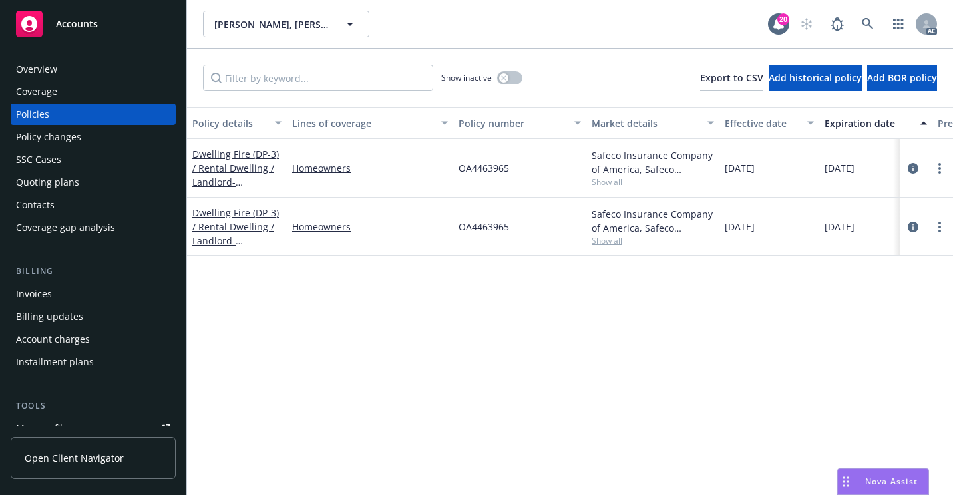
click at [66, 73] on div "Overview" at bounding box center [93, 69] width 154 height 21
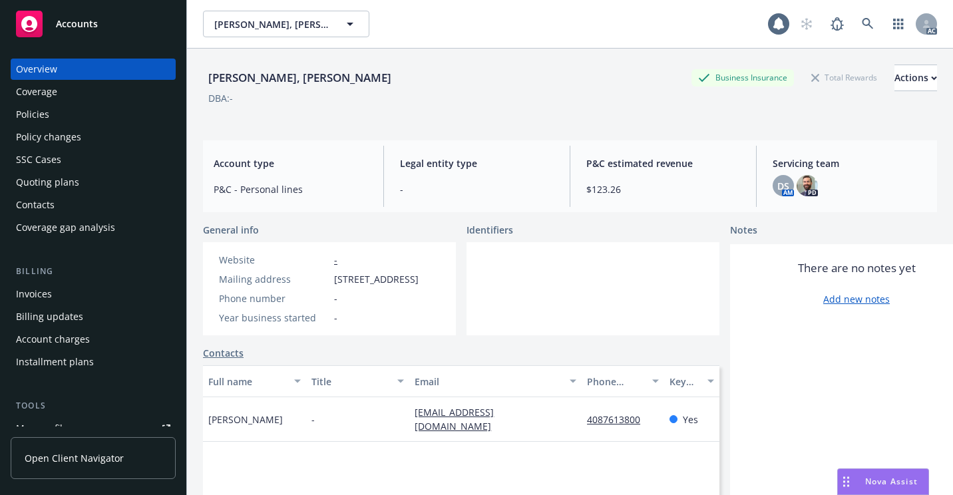
click at [71, 112] on div "Policies" at bounding box center [93, 114] width 154 height 21
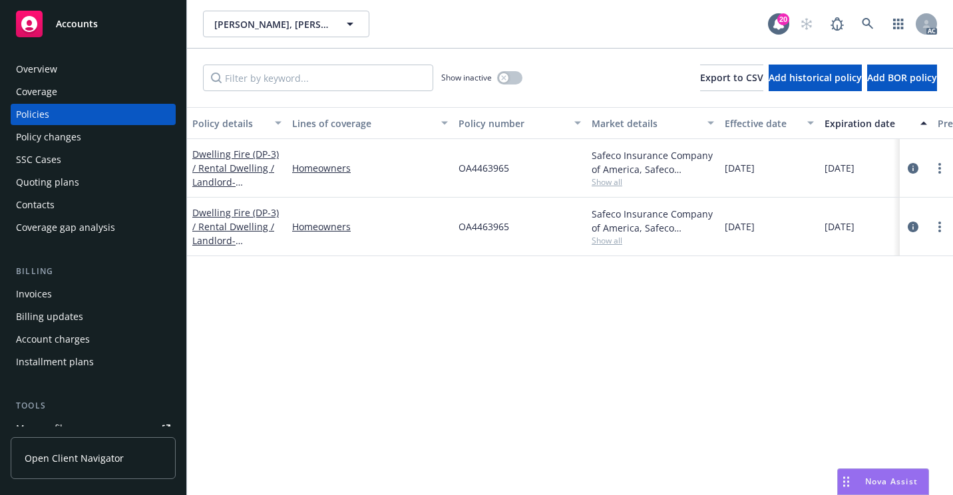
click at [74, 72] on div "Overview" at bounding box center [93, 69] width 154 height 21
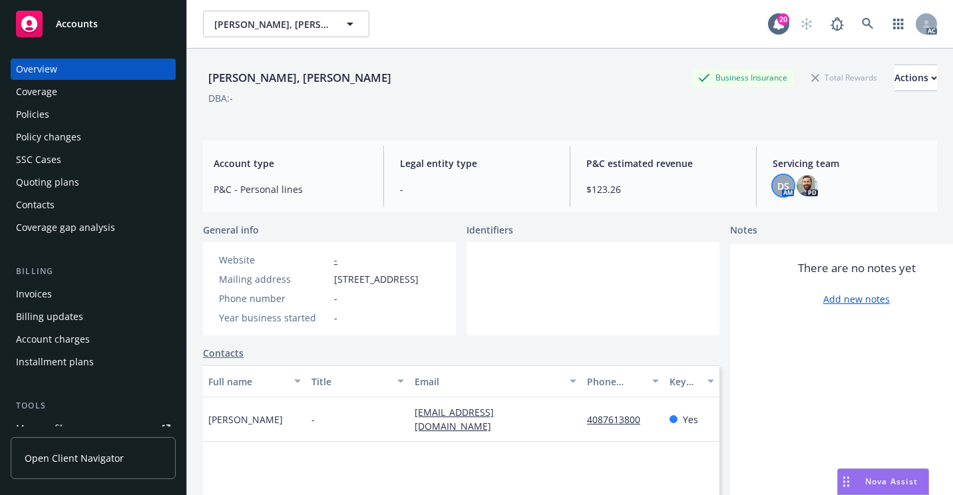
click at [781, 181] on span "DS" at bounding box center [783, 186] width 12 height 14
click at [79, 118] on div "Policies" at bounding box center [93, 114] width 154 height 21
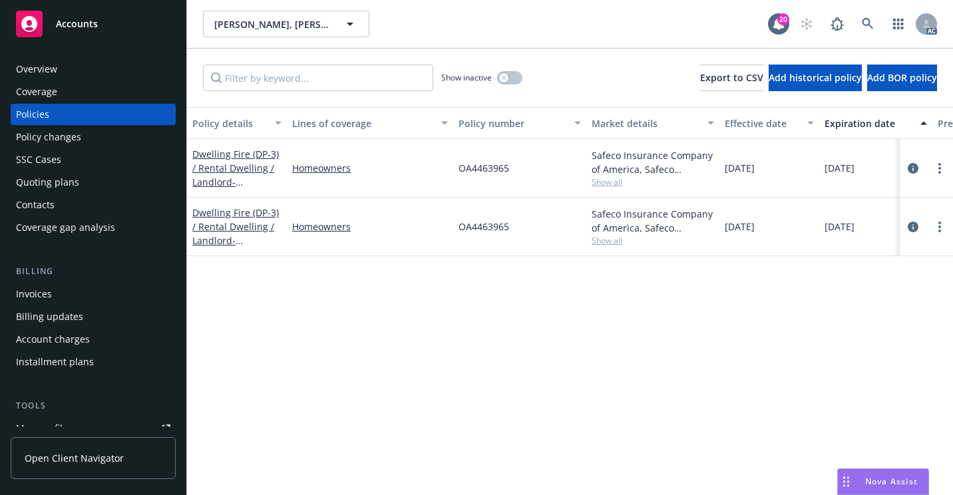
click at [104, 164] on div "SSC Cases" at bounding box center [93, 159] width 154 height 21
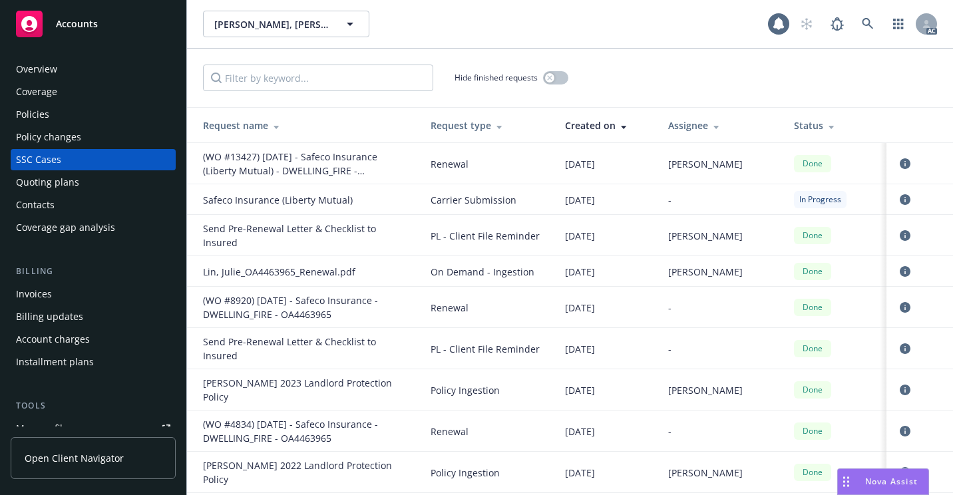
click at [712, 79] on div "Hide finished requests" at bounding box center [570, 78] width 734 height 27
click at [114, 66] on div "Overview" at bounding box center [93, 69] width 154 height 21
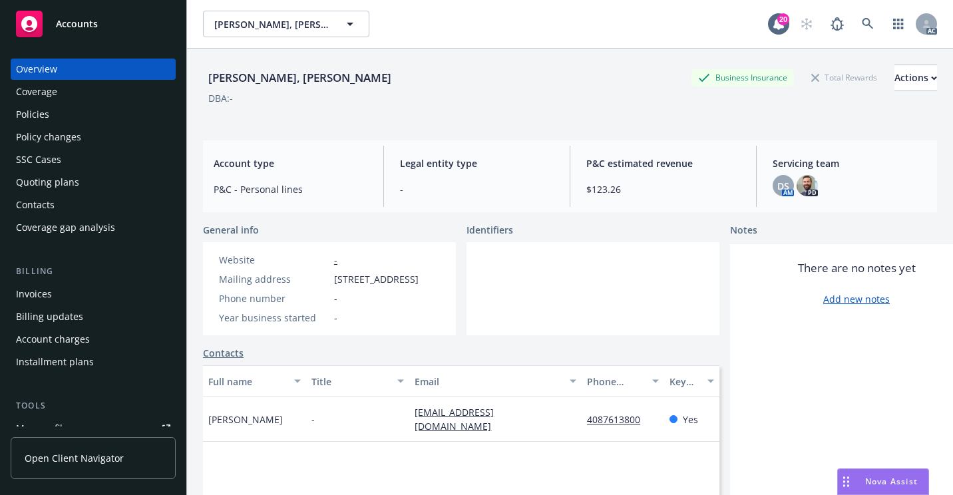
click at [70, 120] on div "Policies" at bounding box center [93, 114] width 154 height 21
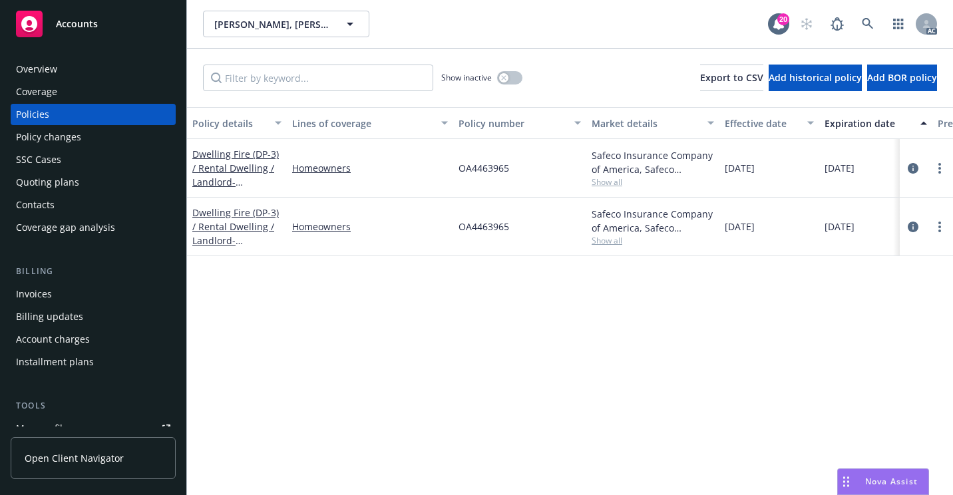
click at [636, 337] on div "Policy details Lines of coverage Policy number Market details Effective date Ex…" at bounding box center [570, 301] width 766 height 388
click at [869, 21] on icon at bounding box center [867, 23] width 11 height 11
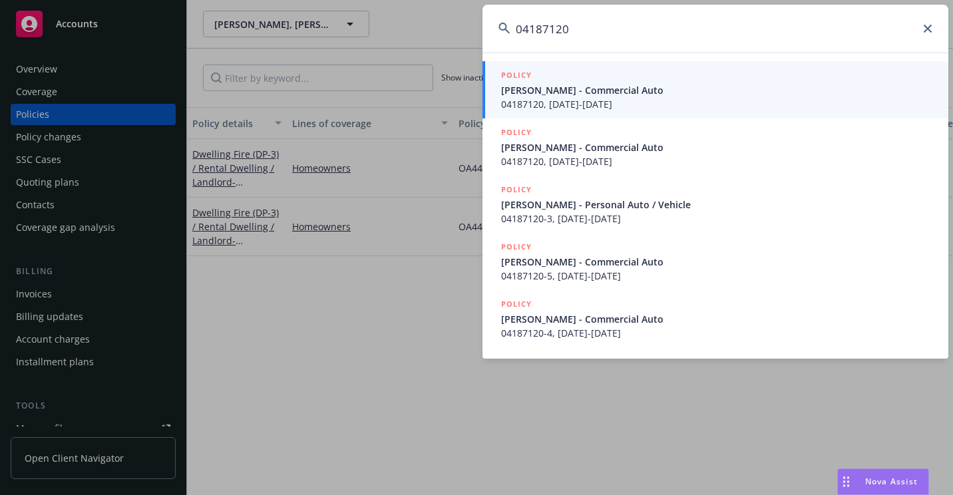
type input "04187120"
click at [553, 95] on span "[PERSON_NAME] - Commercial Auto" at bounding box center [716, 90] width 431 height 14
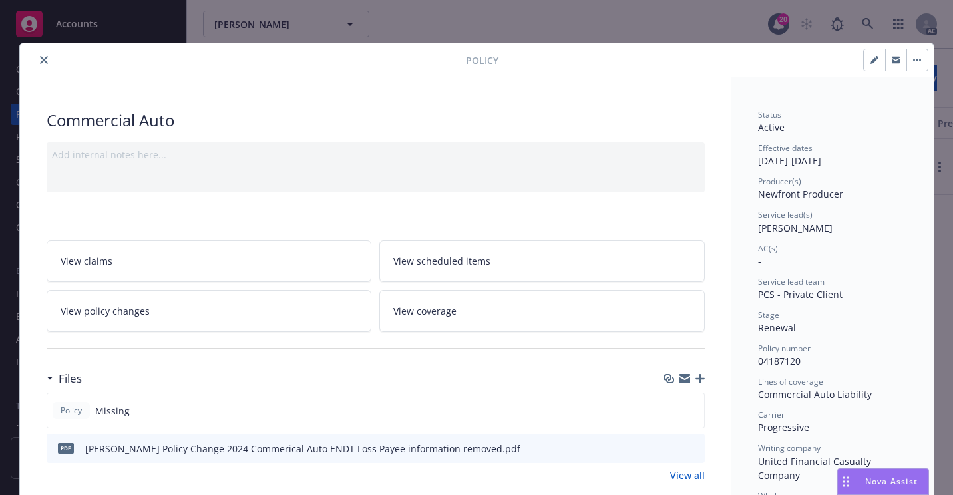
click at [40, 62] on icon "close" at bounding box center [44, 60] width 8 height 8
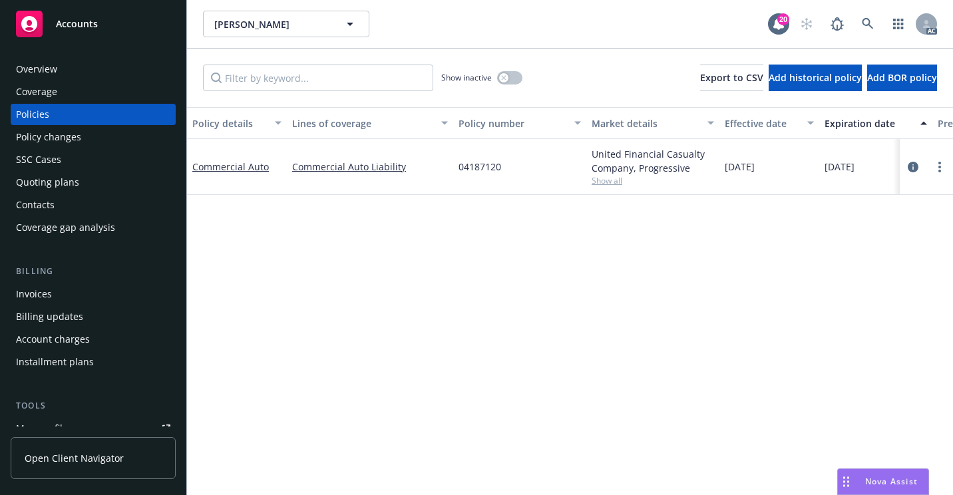
drag, startPoint x: 70, startPoint y: 70, endPoint x: 122, endPoint y: 124, distance: 75.3
click at [71, 70] on div "Overview" at bounding box center [93, 69] width 154 height 21
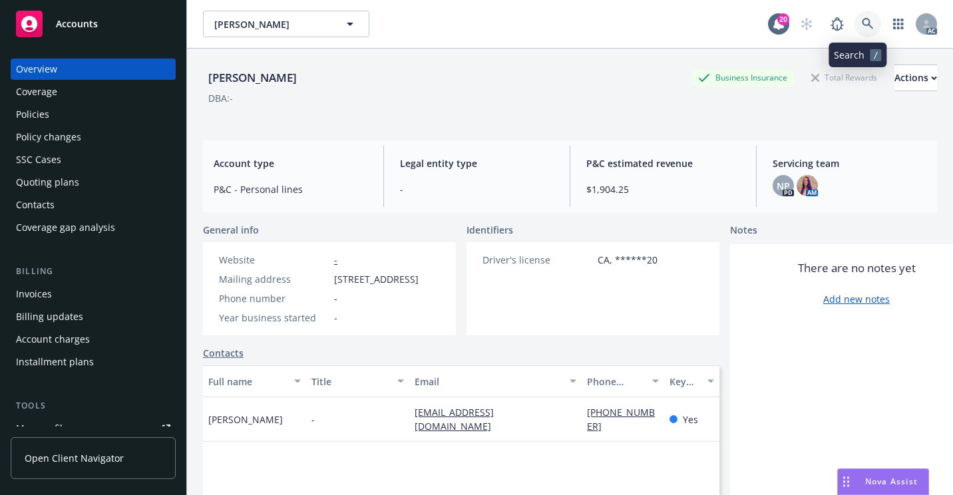
click at [862, 23] on icon at bounding box center [868, 24] width 12 height 12
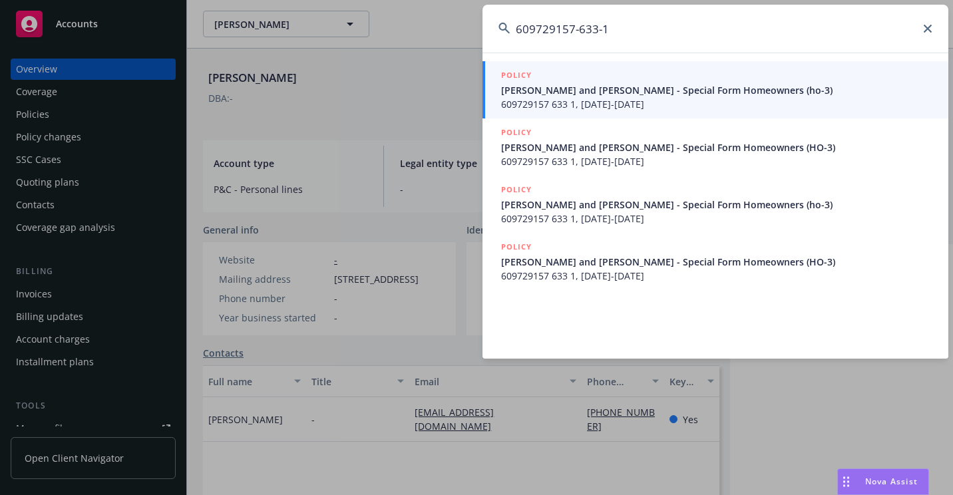
type input "609729157-633-1"
click at [505, 103] on li "POLICY [PERSON_NAME] and [PERSON_NAME] - Special Form Homeowners (ho-3) 6097291…" at bounding box center [716, 89] width 466 height 57
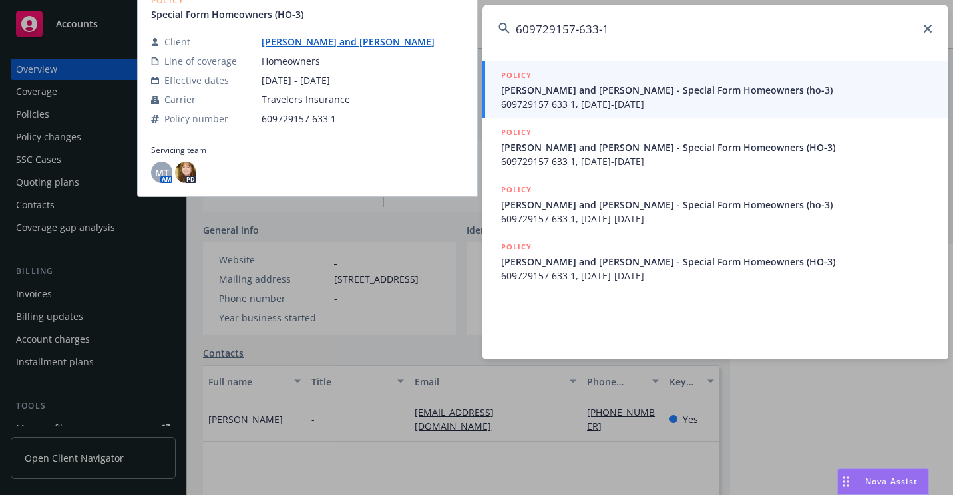
drag, startPoint x: 564, startPoint y: 99, endPoint x: 570, endPoint y: 108, distance: 11.3
click at [564, 99] on span "609729157 633 1, [DATE]-[DATE]" at bounding box center [716, 104] width 431 height 14
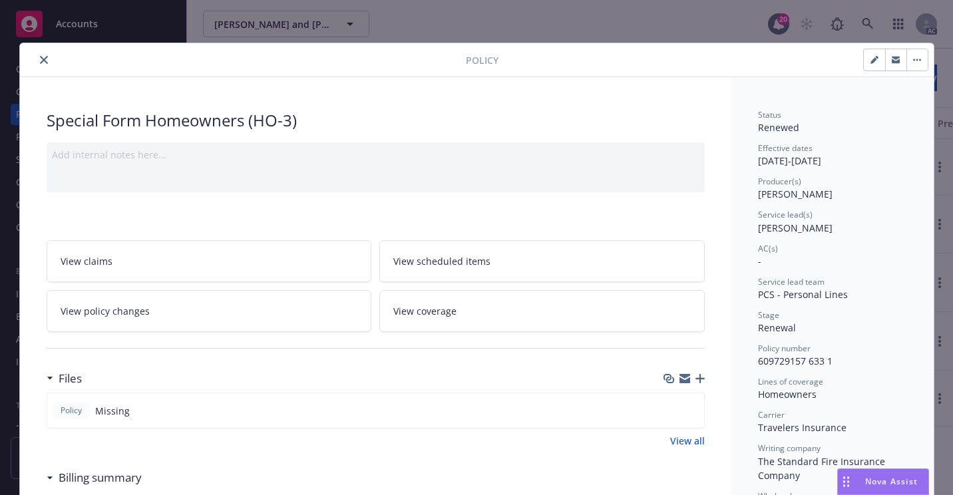
click at [38, 65] on button "close" at bounding box center [44, 60] width 16 height 16
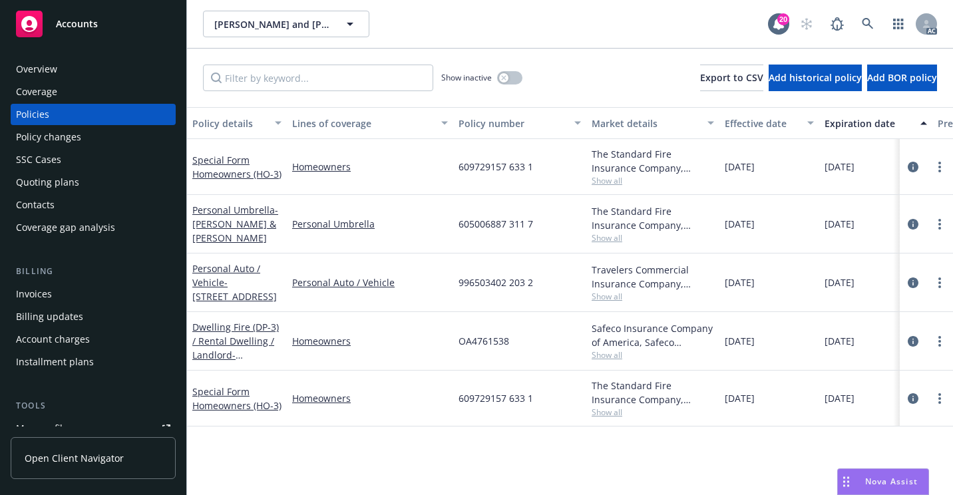
click at [97, 75] on div "Overview" at bounding box center [93, 69] width 154 height 21
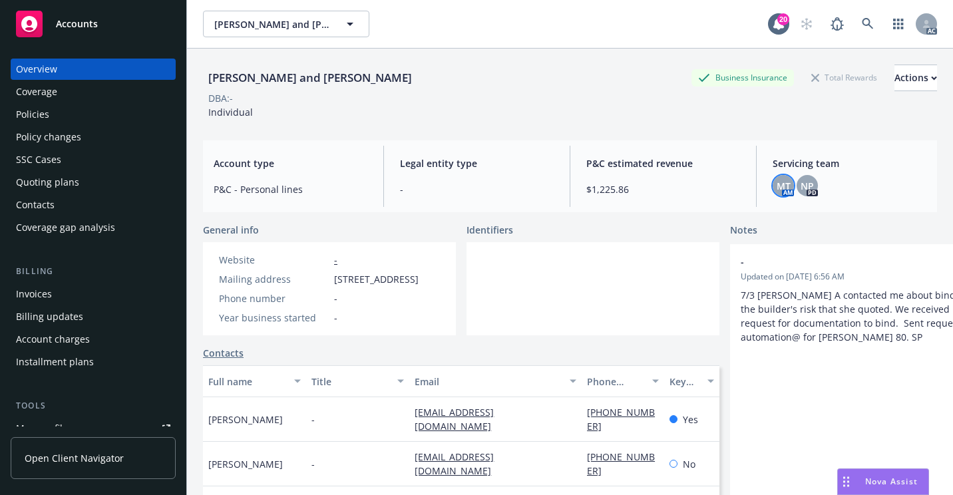
click at [777, 187] on span "MT" at bounding box center [784, 186] width 14 height 14
click at [865, 24] on link at bounding box center [868, 24] width 27 height 27
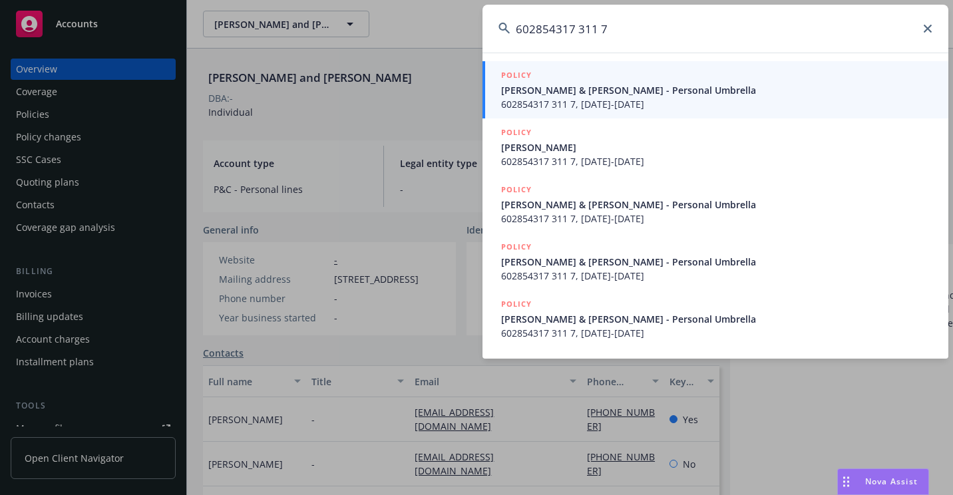
type input "602854317 311 7"
click at [517, 98] on span "602854317 311 7, [DATE]-[DATE]" at bounding box center [716, 104] width 431 height 14
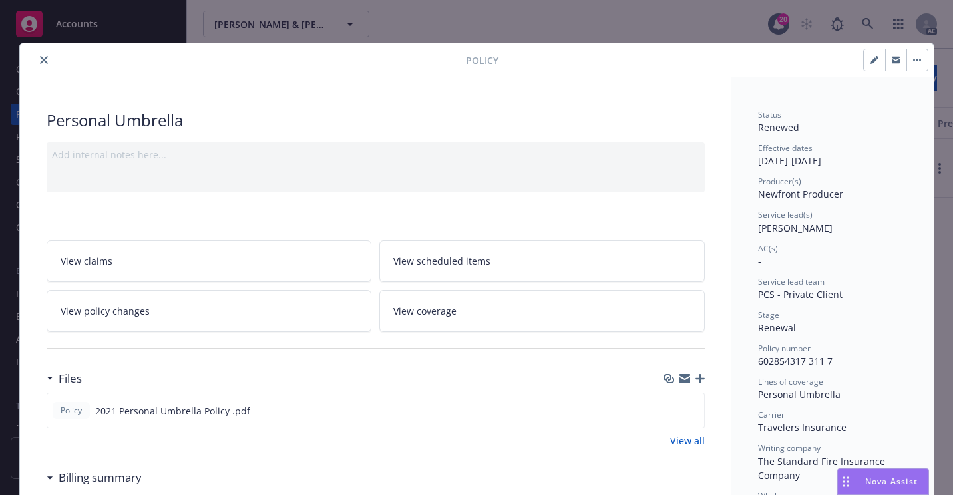
click at [40, 57] on icon "close" at bounding box center [44, 60] width 8 height 8
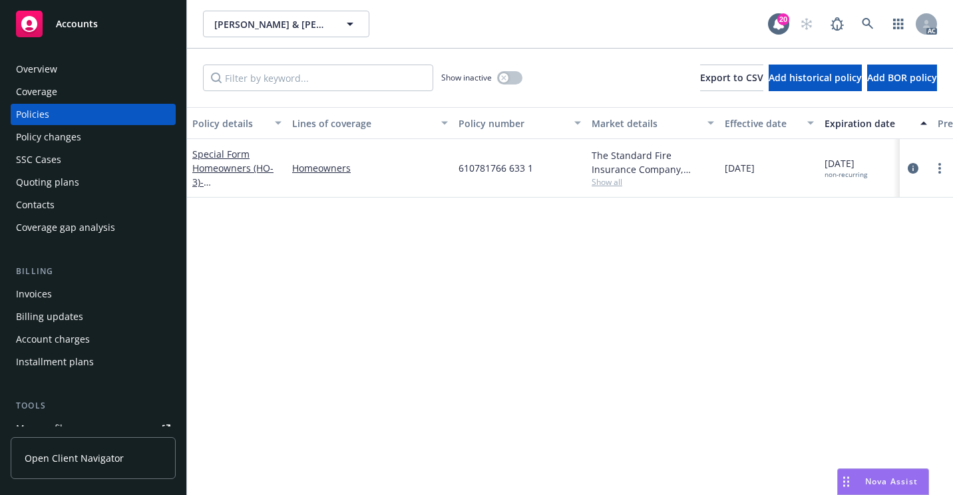
click at [63, 159] on div "SSC Cases" at bounding box center [93, 159] width 154 height 21
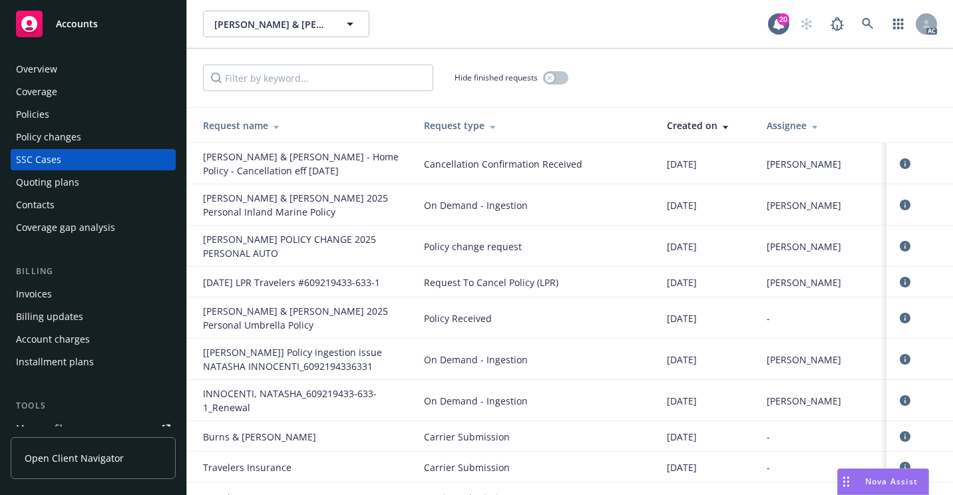
scroll to position [3918, 0]
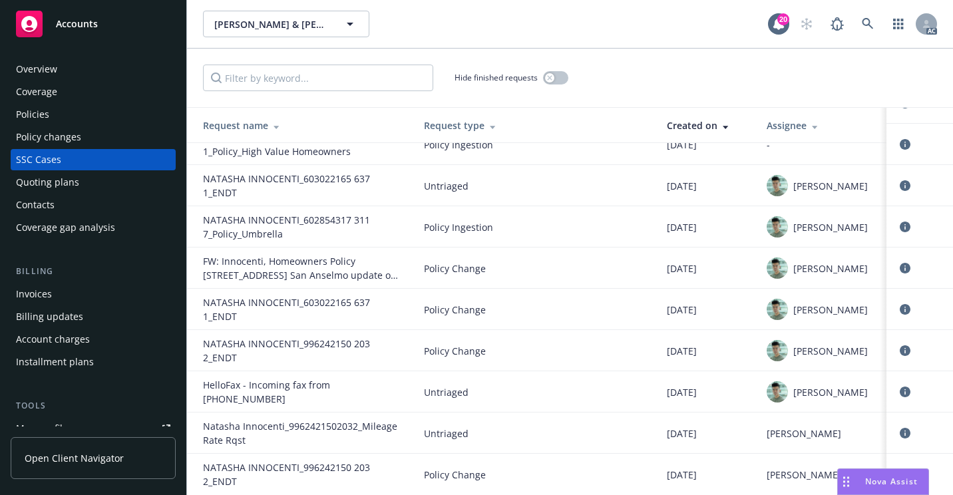
drag, startPoint x: 89, startPoint y: 67, endPoint x: 109, endPoint y: 79, distance: 23.3
click at [89, 68] on div "Overview" at bounding box center [93, 69] width 154 height 21
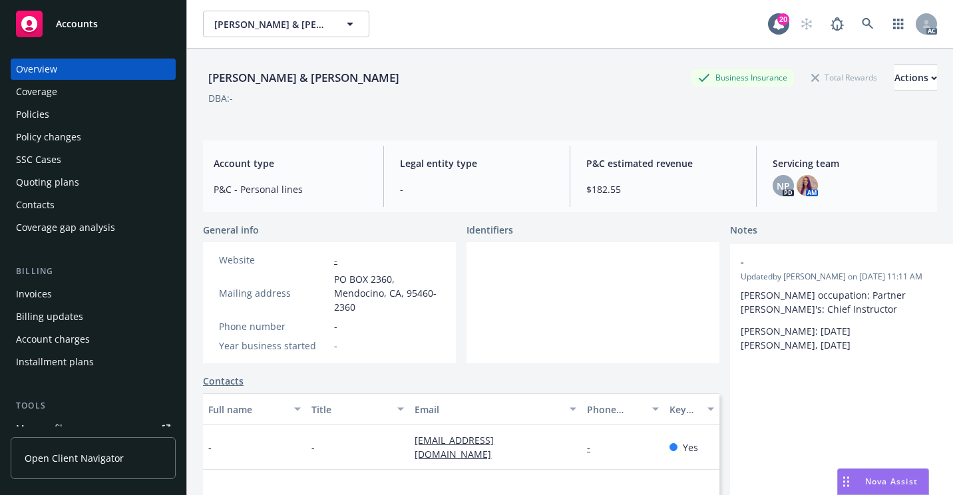
click at [60, 146] on div "Policy changes" at bounding box center [48, 136] width 65 height 21
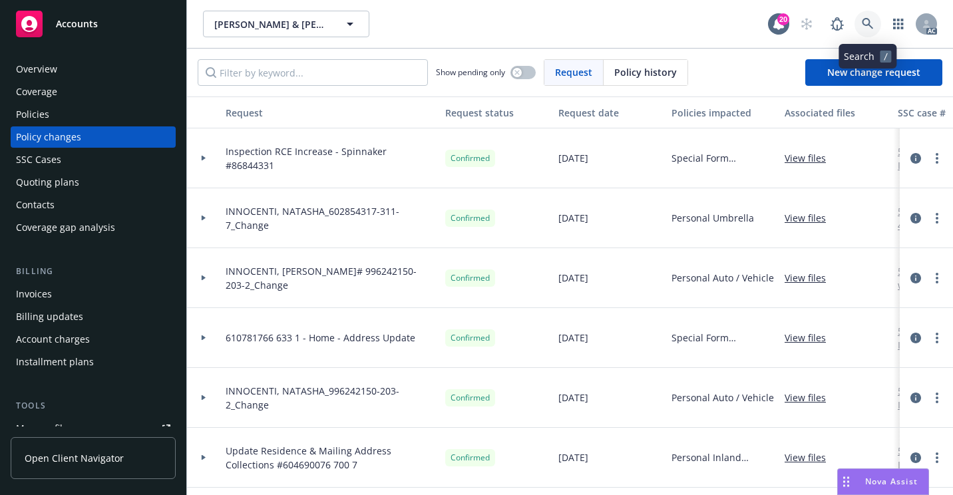
click at [868, 13] on link at bounding box center [868, 24] width 27 height 27
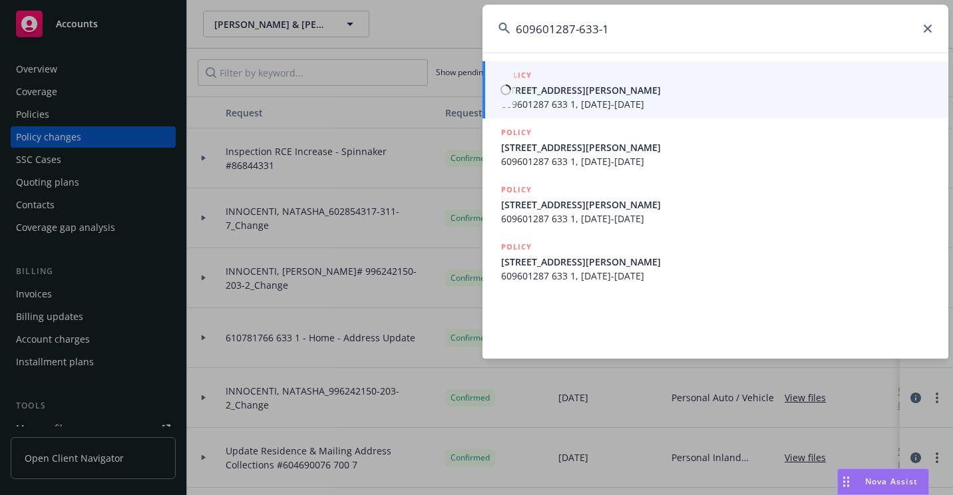
type input "609601287-633-1"
click at [532, 94] on span "[STREET_ADDRESS][PERSON_NAME]" at bounding box center [716, 90] width 431 height 14
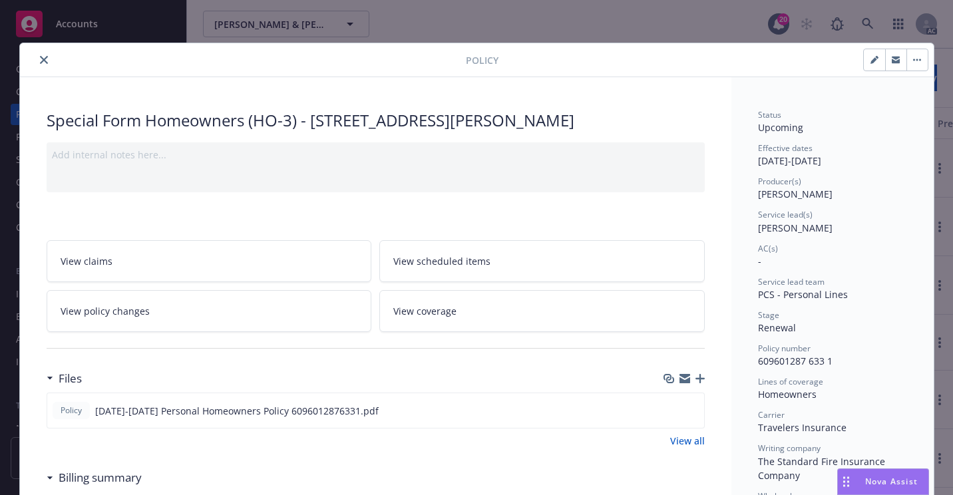
click at [40, 59] on icon "close" at bounding box center [44, 60] width 8 height 8
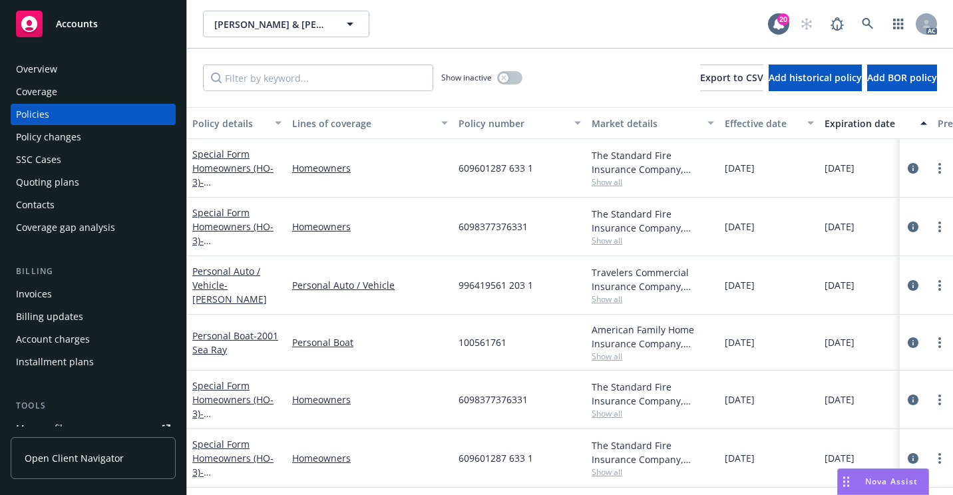
click at [74, 59] on div "Overview" at bounding box center [93, 69] width 154 height 21
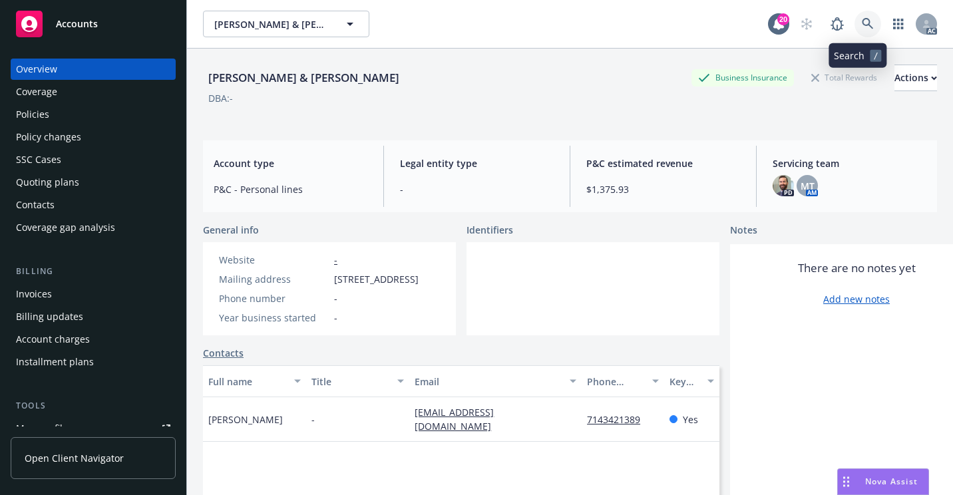
click at [862, 20] on icon at bounding box center [868, 24] width 12 height 12
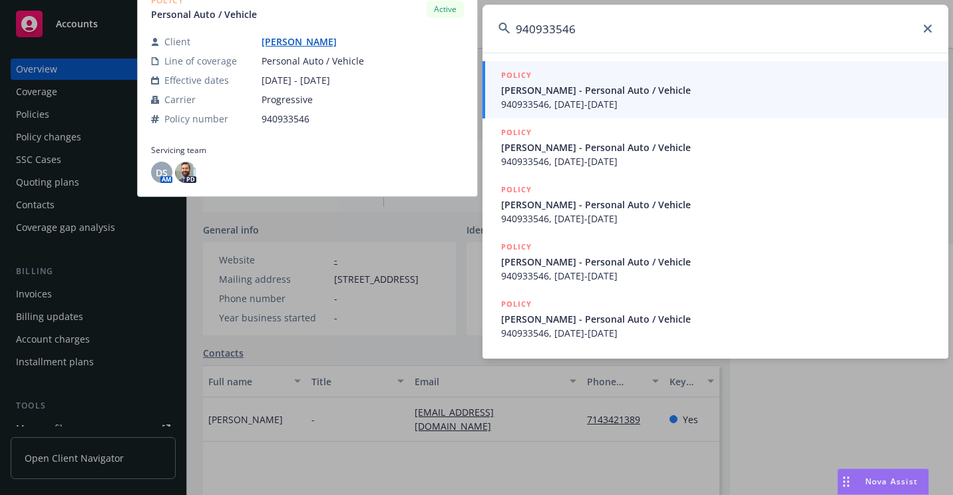
type input "940933546"
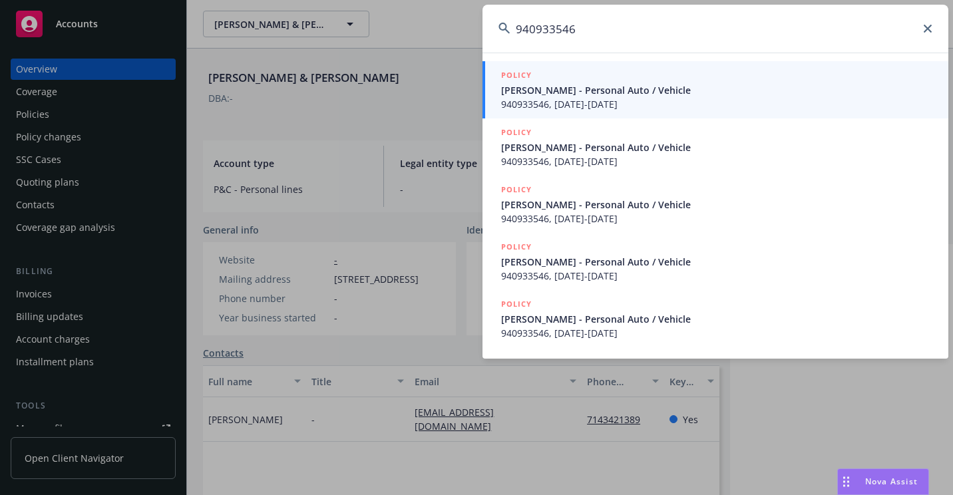
click at [528, 85] on span "[PERSON_NAME] - Personal Auto / Vehicle" at bounding box center [716, 90] width 431 height 14
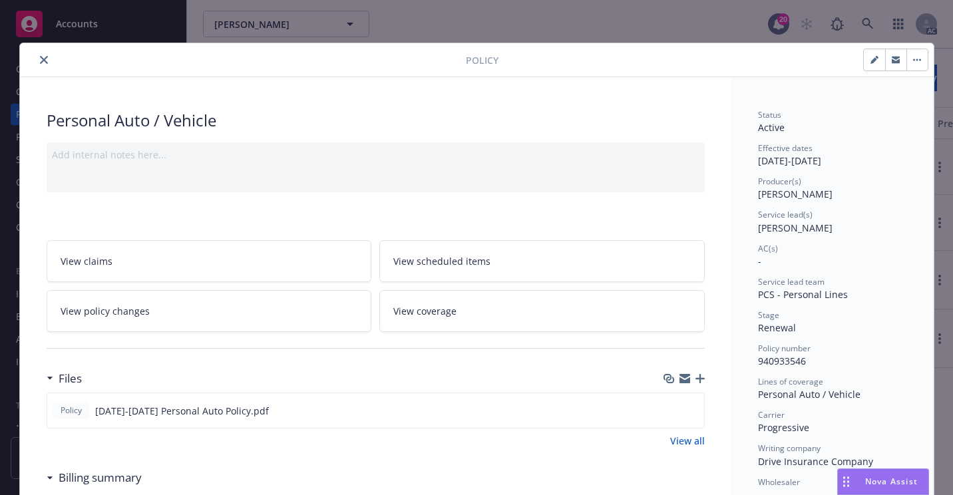
click at [40, 60] on icon "close" at bounding box center [44, 60] width 8 height 8
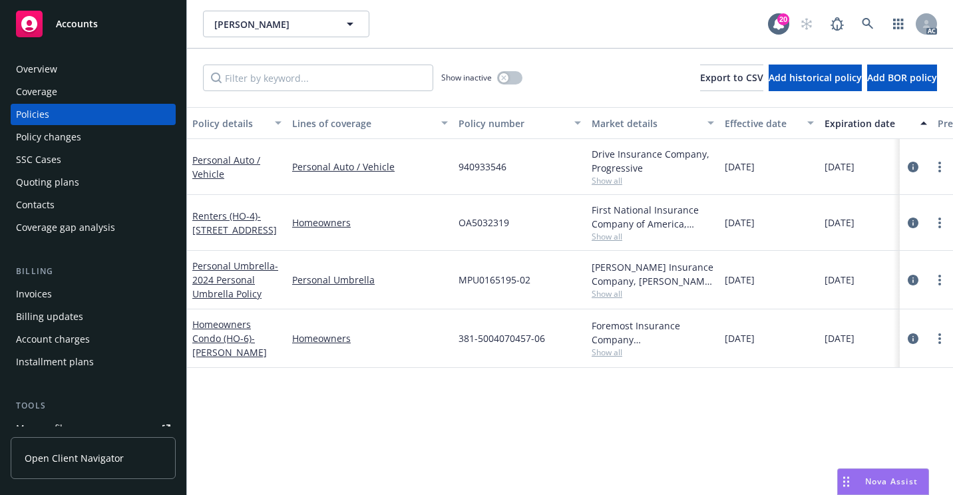
click at [83, 58] on div "Overview Coverage Policies Policy changes SSC Cases Quoting plans Contacts Cove…" at bounding box center [93, 269] width 186 height 453
click at [84, 61] on div "Overview" at bounding box center [93, 69] width 154 height 21
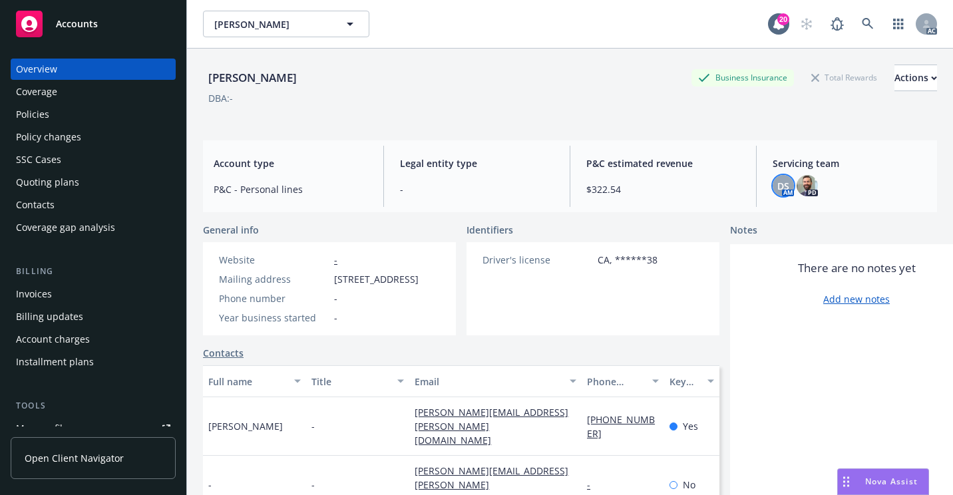
click at [777, 182] on span "DS" at bounding box center [783, 186] width 12 height 14
drag, startPoint x: 73, startPoint y: 112, endPoint x: 130, endPoint y: 153, distance: 70.6
click at [73, 112] on div "Policies" at bounding box center [93, 114] width 154 height 21
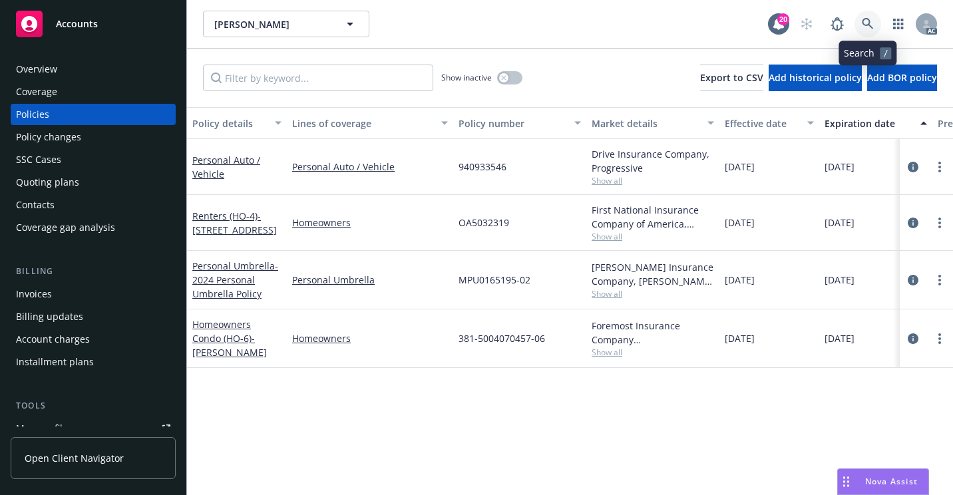
click at [856, 21] on link at bounding box center [868, 24] width 27 height 27
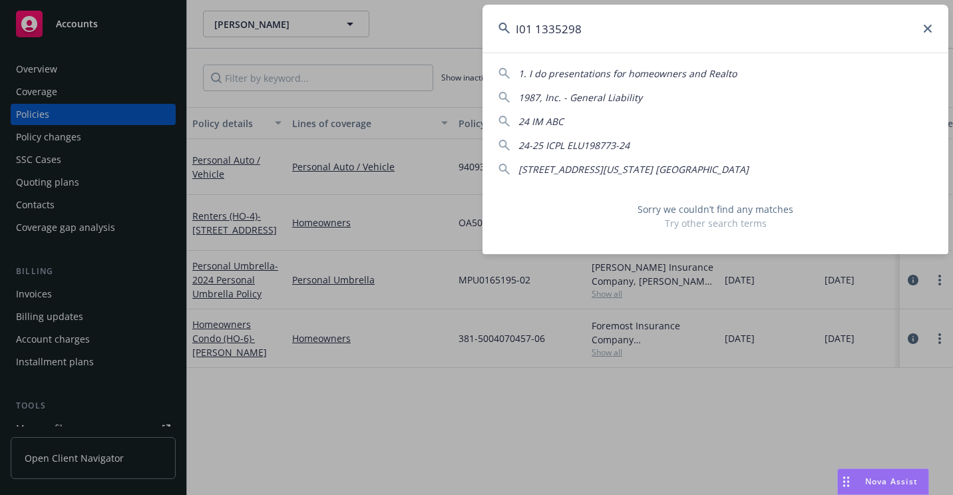
drag, startPoint x: 610, startPoint y: 19, endPoint x: 483, endPoint y: 19, distance: 127.1
click at [483, 19] on input "I01 1335298" at bounding box center [716, 29] width 466 height 48
paste input "OA702436"
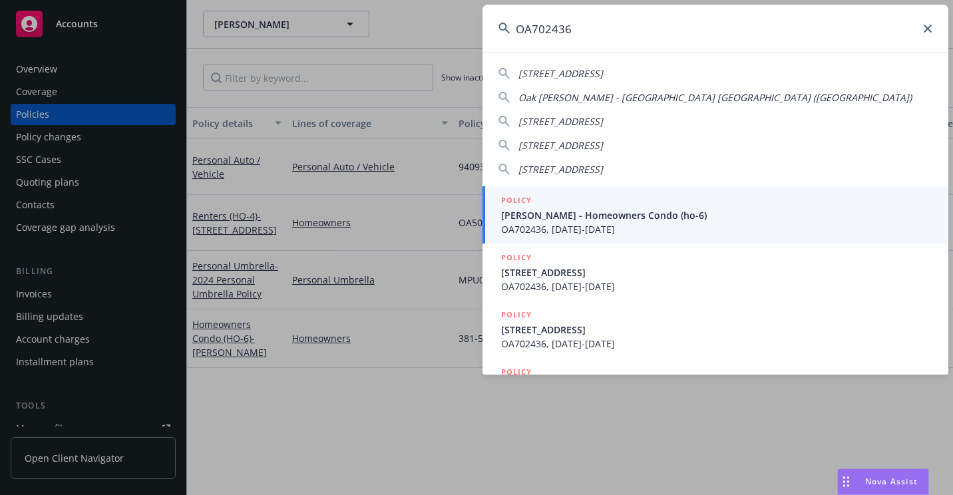
type input "OA702436"
drag, startPoint x: 548, startPoint y: 216, endPoint x: 511, endPoint y: 244, distance: 46.2
click at [546, 216] on span "[PERSON_NAME] - Homeowners Condo (ho-6)" at bounding box center [716, 215] width 431 height 14
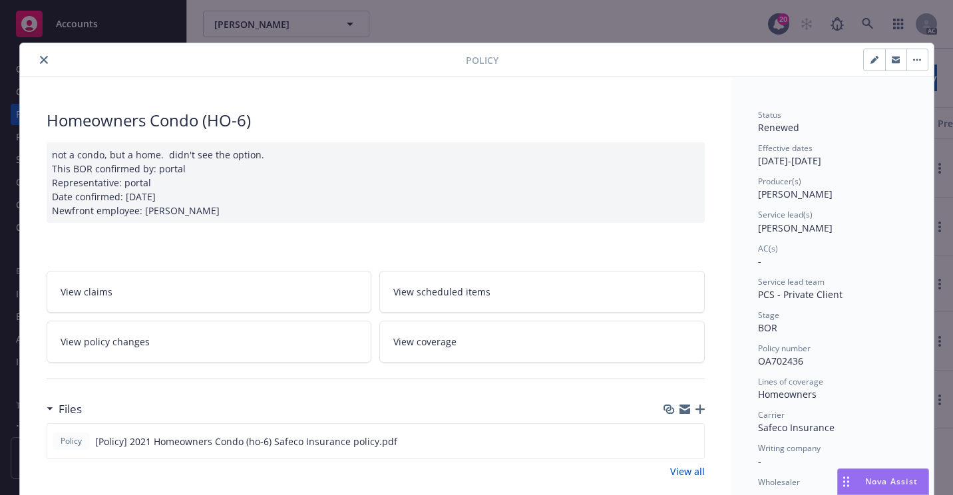
click at [39, 64] on button "close" at bounding box center [44, 60] width 16 height 16
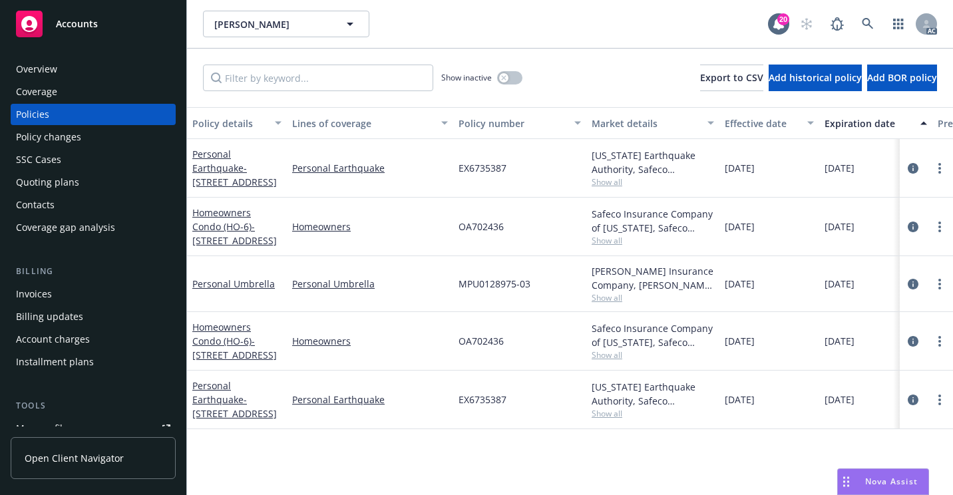
click at [79, 76] on div "Overview" at bounding box center [93, 69] width 154 height 21
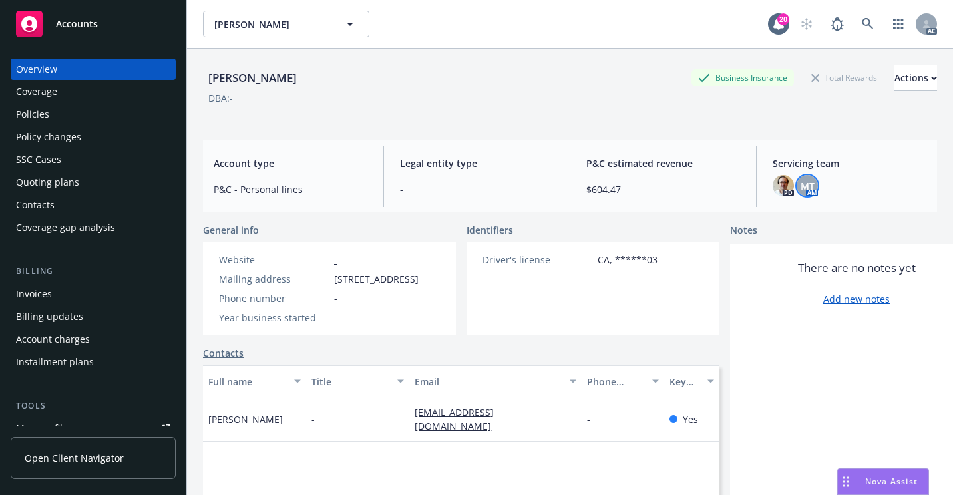
click at [801, 182] on span "MT" at bounding box center [808, 186] width 14 height 14
click at [66, 113] on div "Policies" at bounding box center [93, 114] width 154 height 21
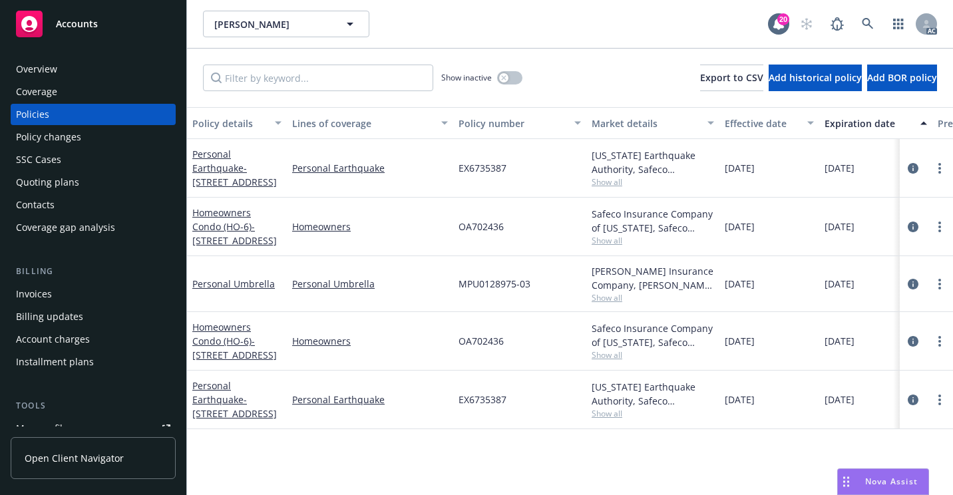
click at [65, 69] on div "Overview" at bounding box center [93, 69] width 154 height 21
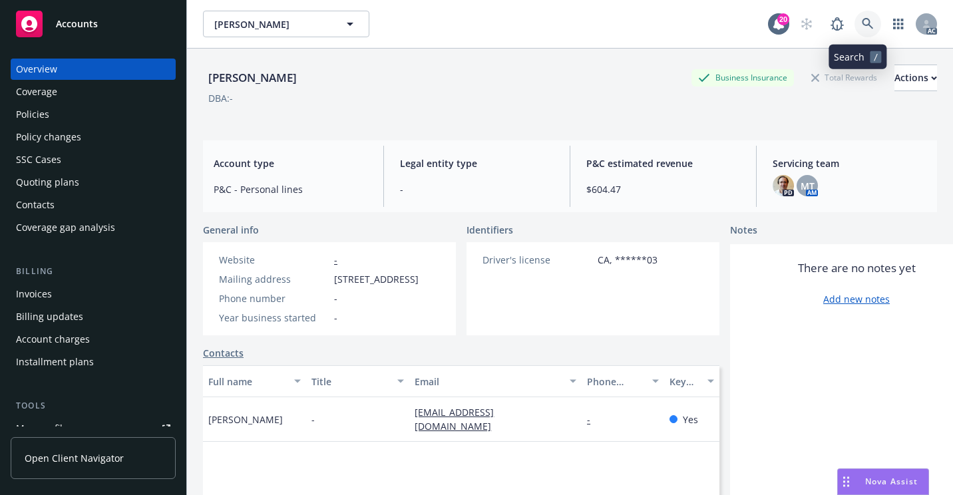
click at [862, 18] on icon at bounding box center [868, 24] width 12 height 12
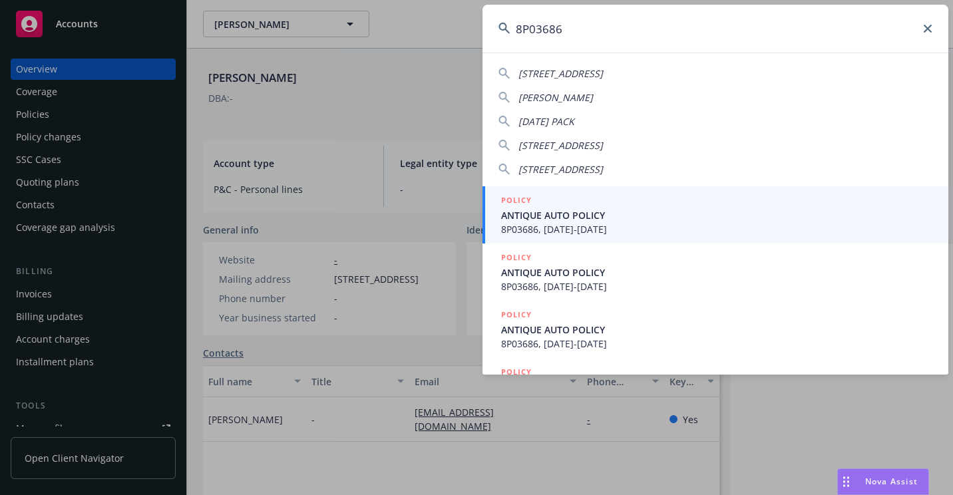
type input "8P03686"
click at [517, 216] on span "ANTIQUE AUTO POLICY" at bounding box center [716, 215] width 431 height 14
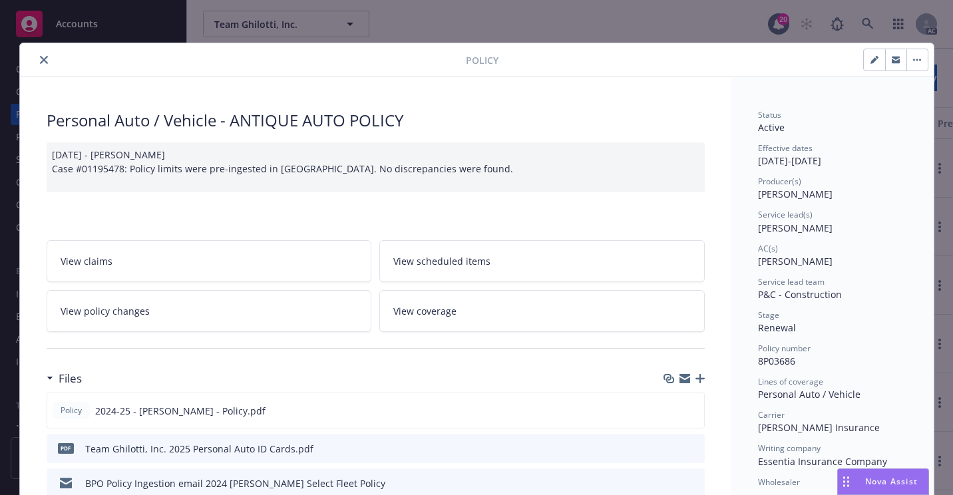
click at [39, 64] on button "close" at bounding box center [44, 60] width 16 height 16
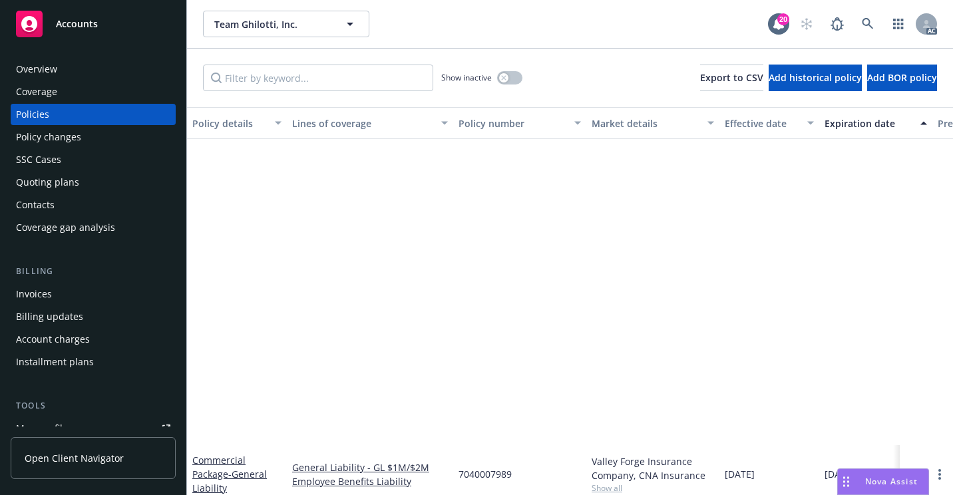
scroll to position [732, 0]
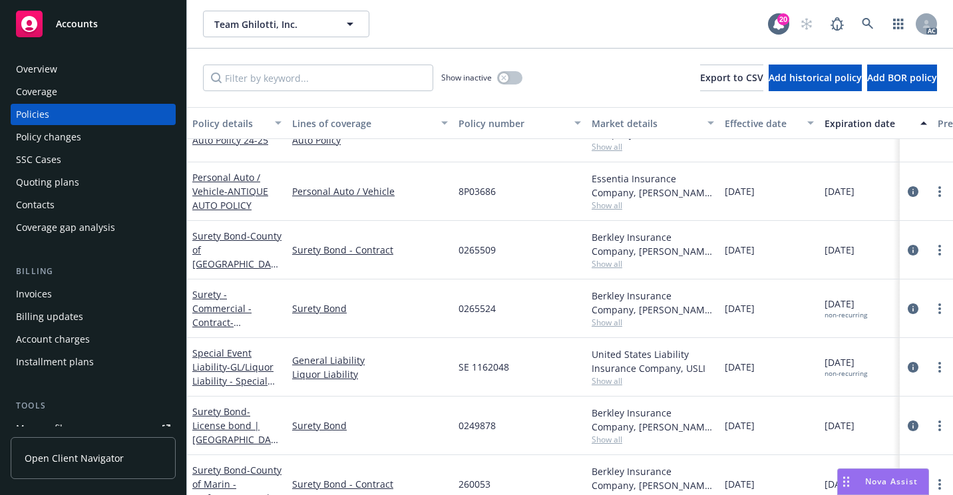
click at [435, 208] on div "Personal Auto / Vehicle" at bounding box center [370, 191] width 166 height 59
click at [107, 65] on div "Overview" at bounding box center [93, 69] width 154 height 21
